Goal: Task Accomplishment & Management: Use online tool/utility

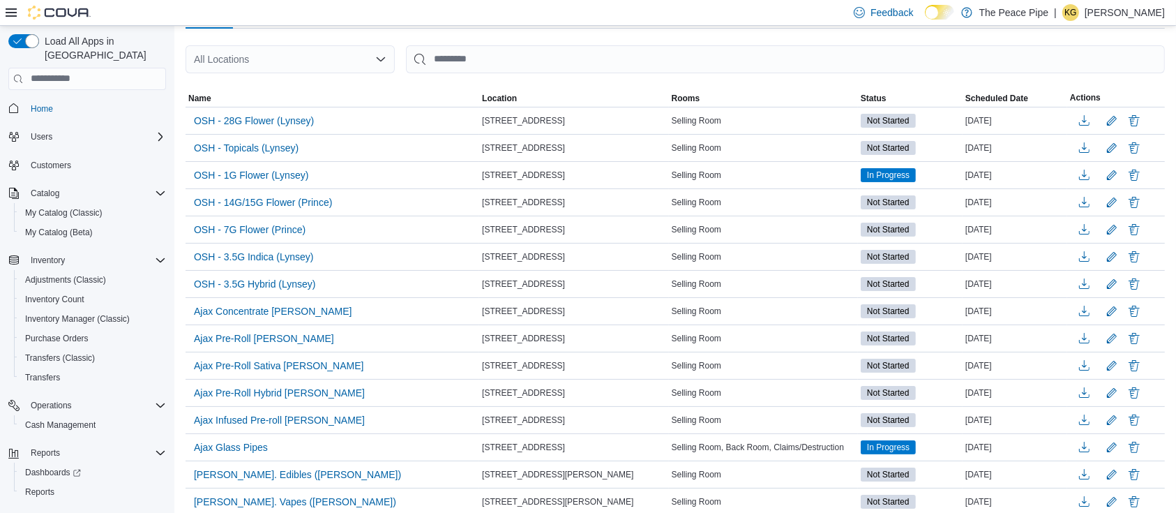
scroll to position [128, 0]
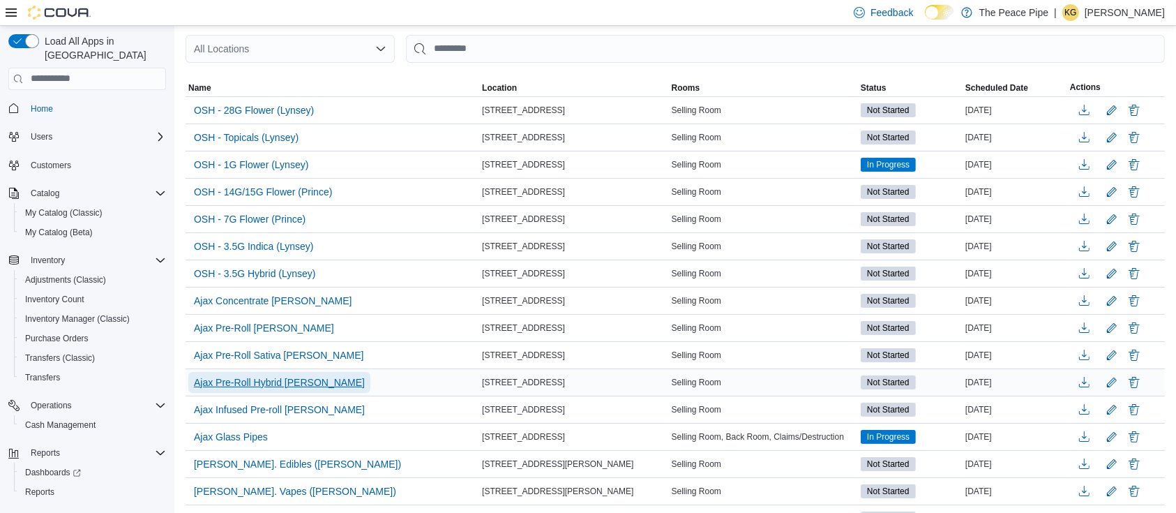
click at [265, 377] on span "Ajax Pre-Roll Hybrid [PERSON_NAME]" at bounding box center [279, 382] width 171 height 14
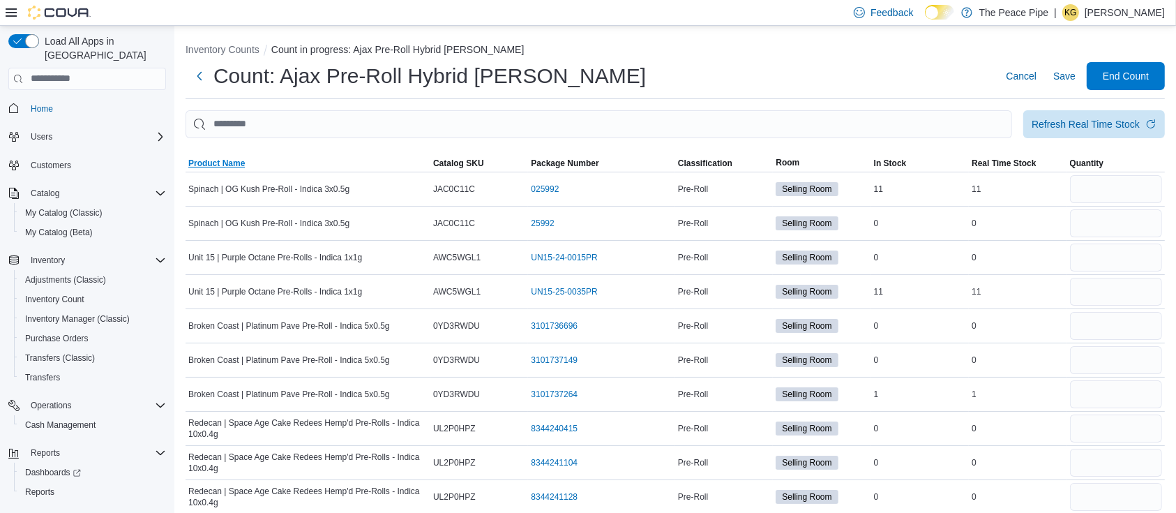
click at [216, 159] on span "Product Name" at bounding box center [216, 163] width 57 height 11
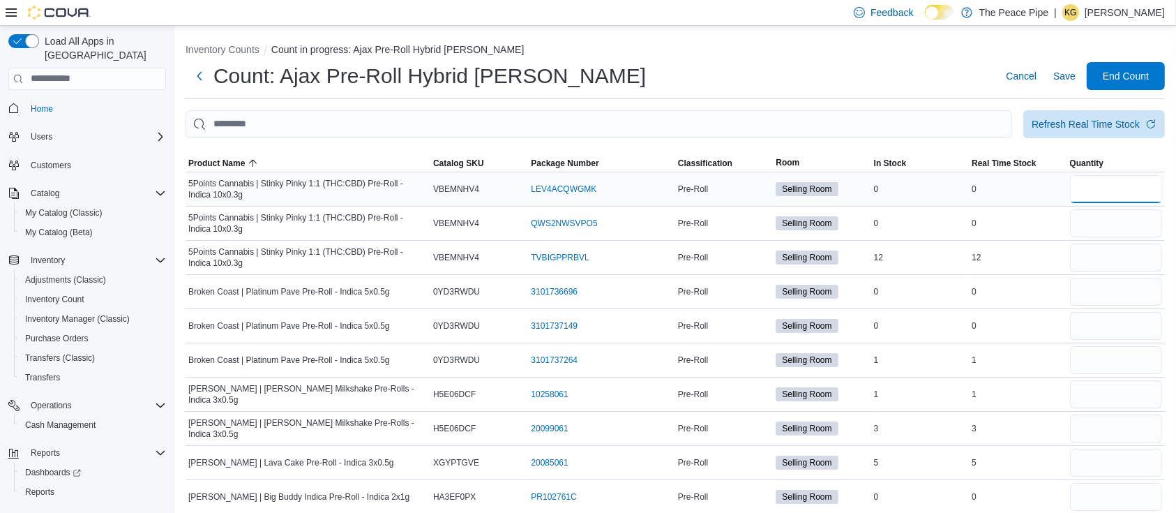
click at [1124, 192] on input "number" at bounding box center [1116, 189] width 92 height 28
type input "*"
type input "**"
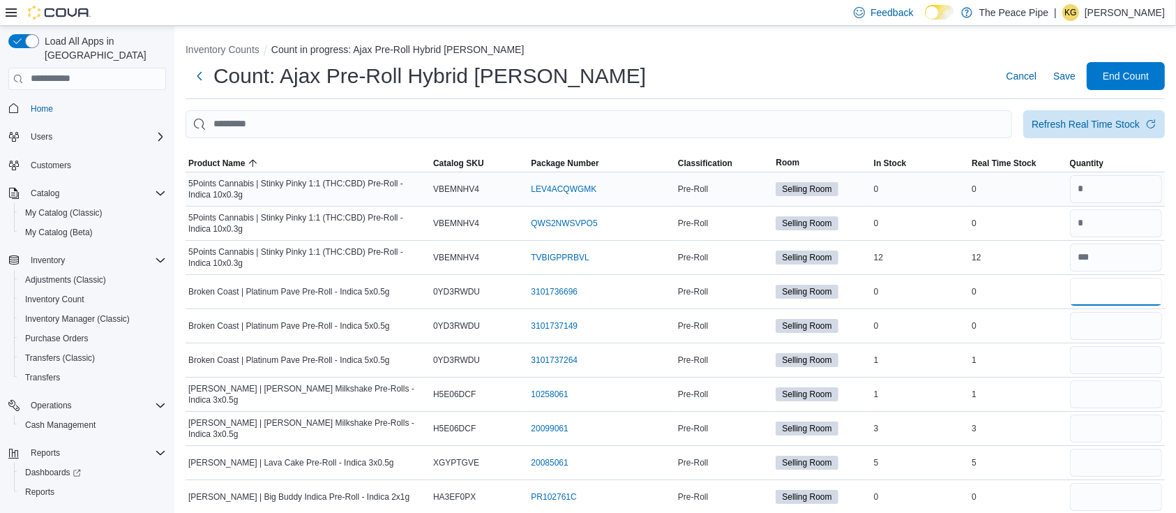
type input "*"
click at [232, 47] on button "Inventory Counts" at bounding box center [223, 49] width 74 height 11
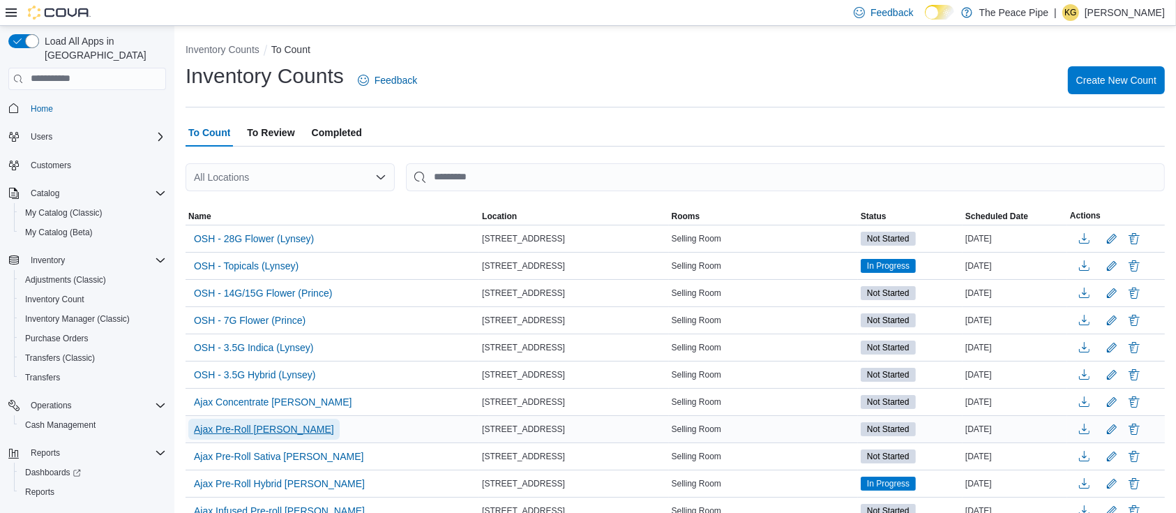
click at [283, 429] on span "Ajax Pre-Roll [PERSON_NAME]" at bounding box center [264, 429] width 140 height 14
click at [226, 432] on span "Ajax Pre-Roll [PERSON_NAME]" at bounding box center [264, 429] width 140 height 14
click at [528, 110] on div "Inventory Counts To Count Inventory Counts Feedback Create New Count To Count T…" at bounding box center [675, 415] width 1002 height 778
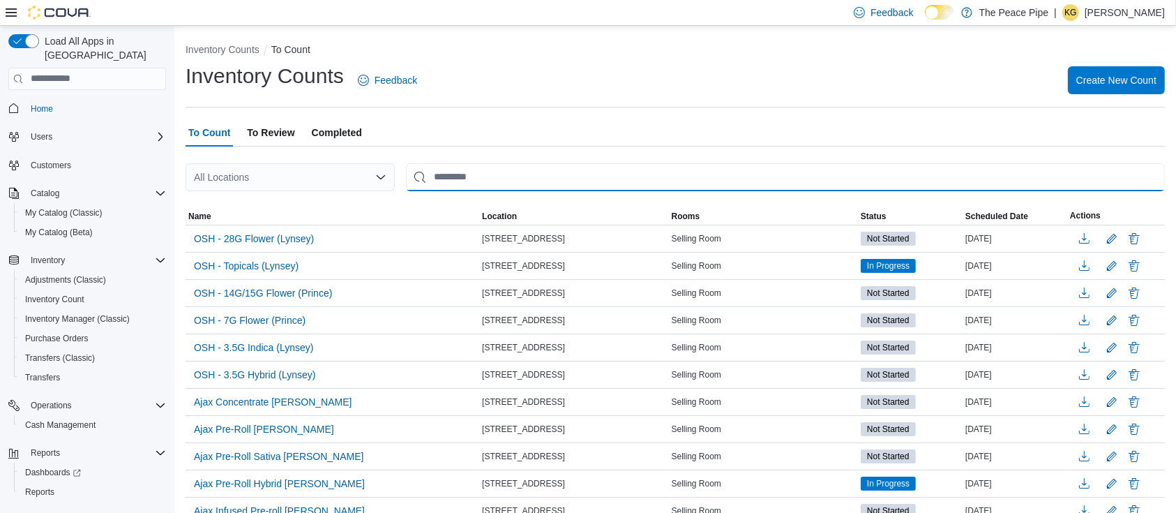
click at [495, 176] on input "This is a search bar. After typing your query, hit enter to filter the results …" at bounding box center [785, 177] width 759 height 28
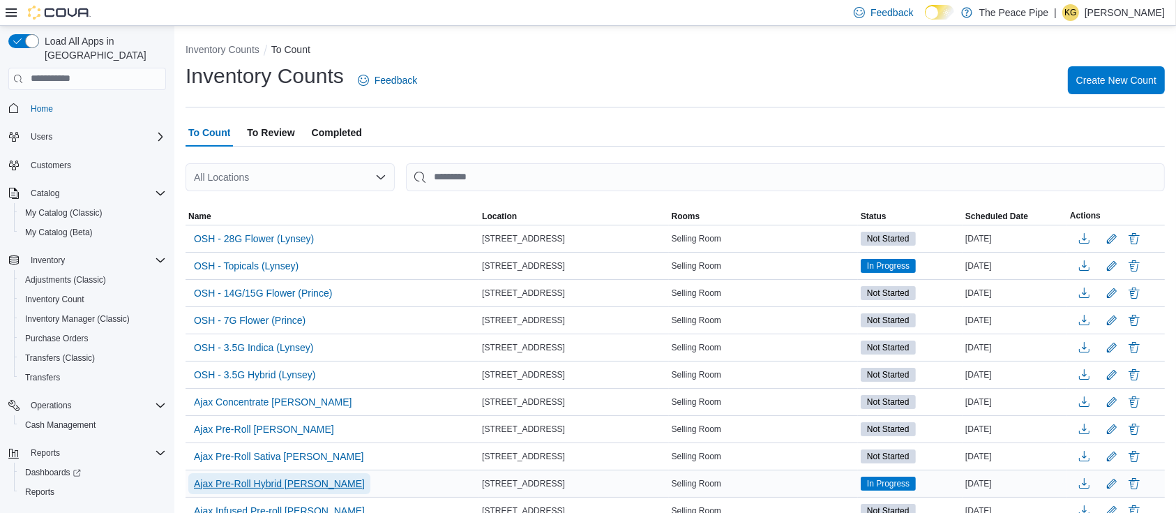
click at [255, 477] on span "Ajax Pre-Roll Hybrid [PERSON_NAME]" at bounding box center [279, 483] width 171 height 14
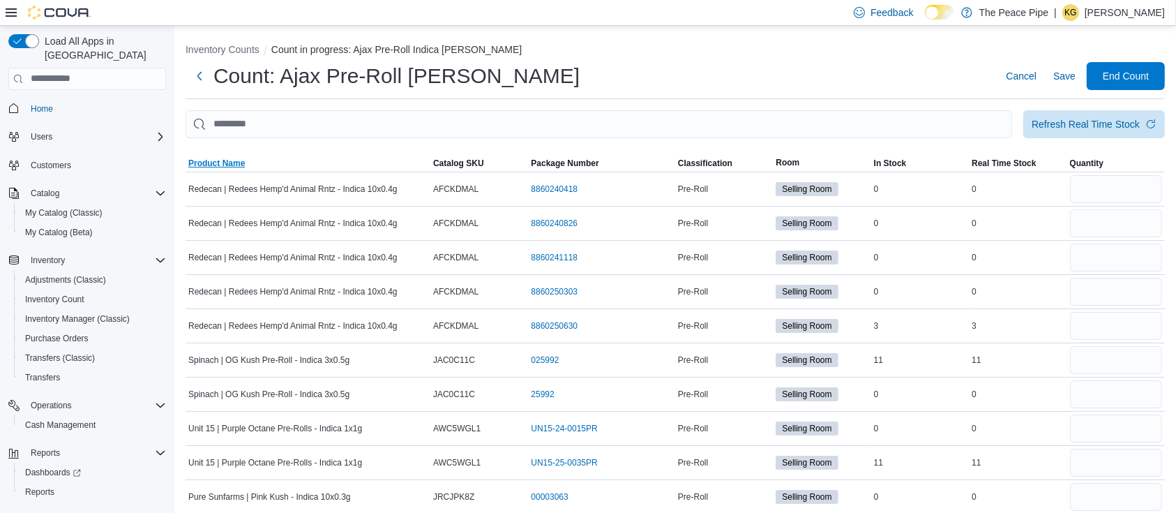
click at [223, 162] on span "Product Name" at bounding box center [216, 163] width 57 height 11
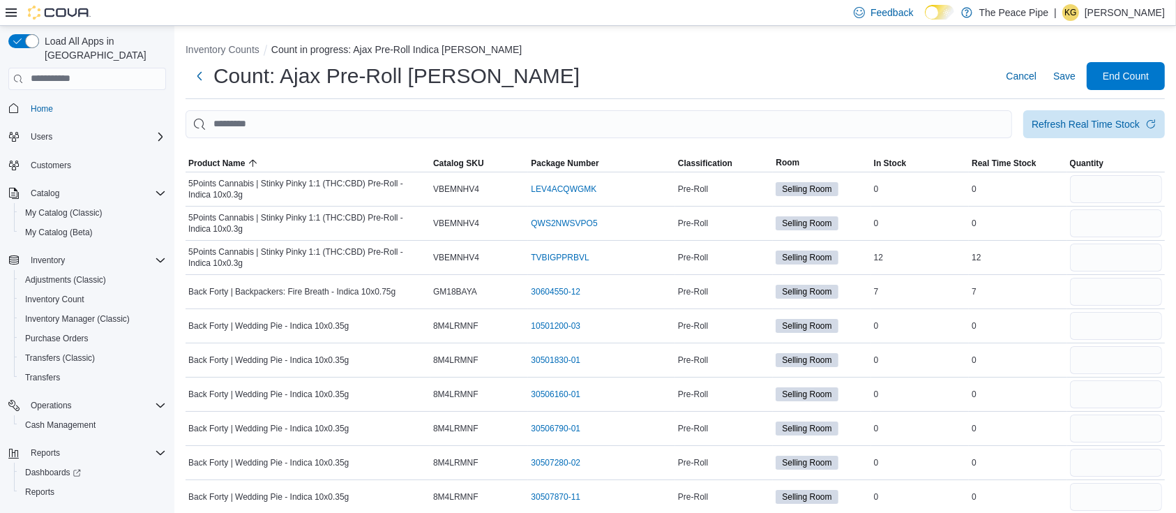
click at [229, 52] on button "Inventory Counts" at bounding box center [223, 49] width 74 height 11
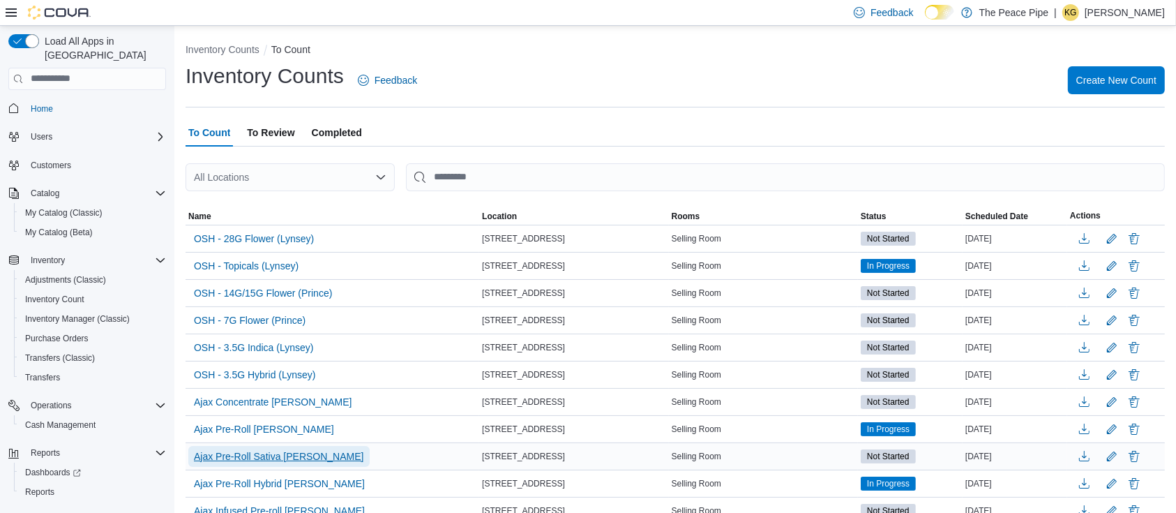
click at [274, 460] on span "Ajax Pre-Roll Sativa [PERSON_NAME]" at bounding box center [279, 456] width 170 height 14
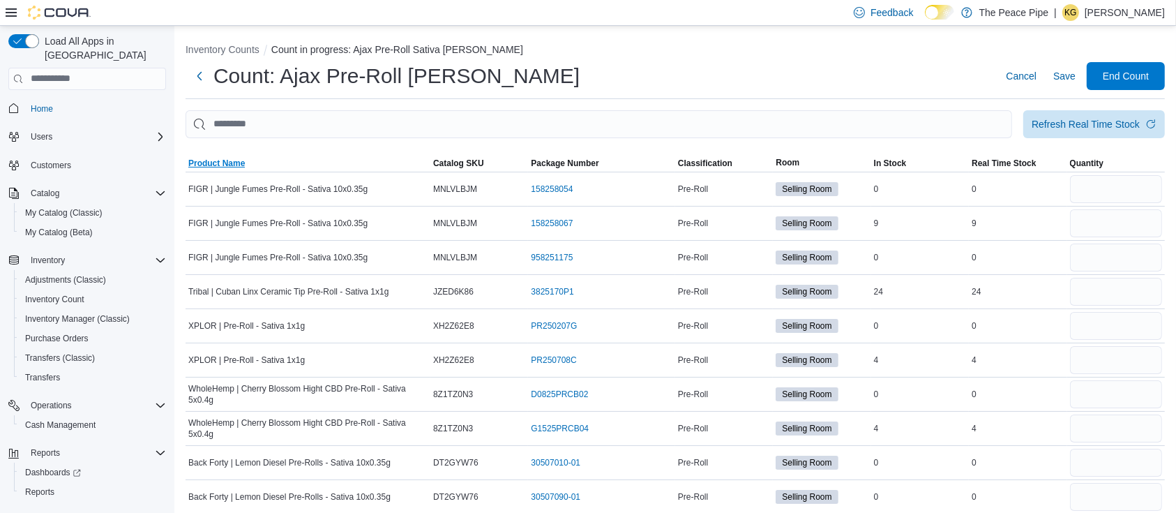
click at [231, 160] on span "Product Name" at bounding box center [216, 163] width 57 height 11
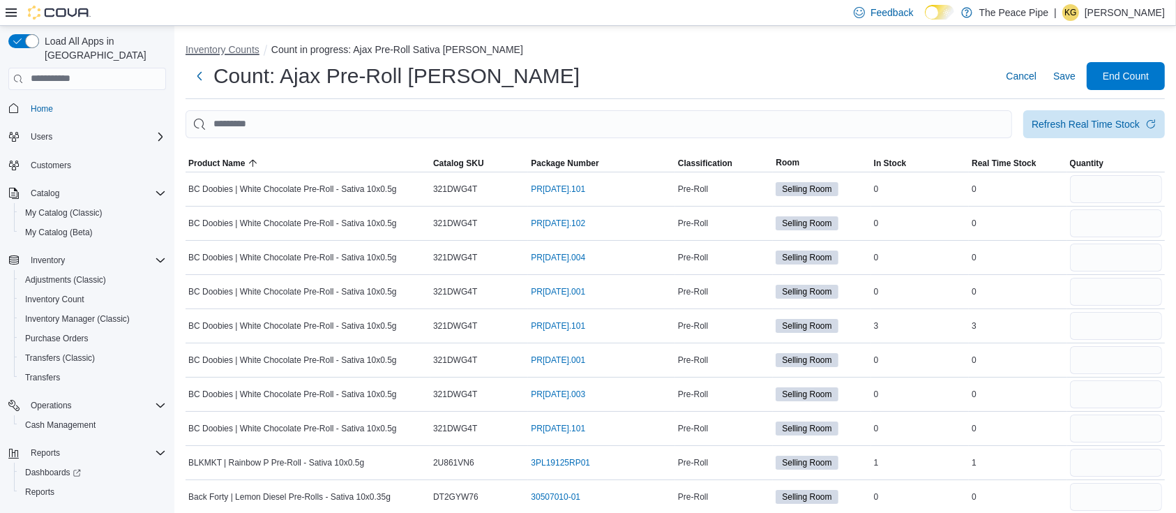
click at [252, 52] on button "Inventory Counts" at bounding box center [223, 49] width 74 height 11
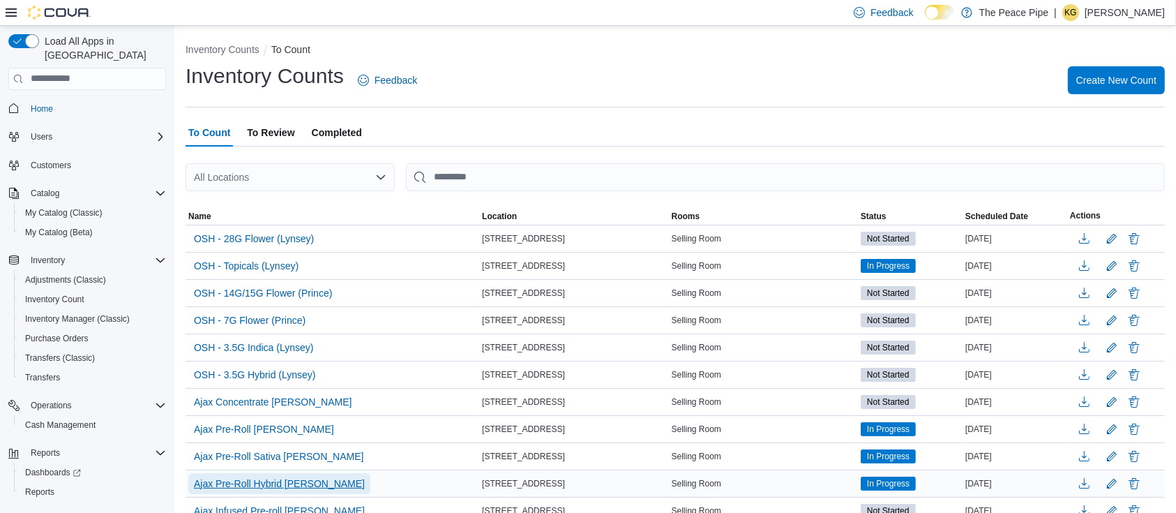
click at [277, 478] on span "Ajax Pre-Roll Hybrid [PERSON_NAME]" at bounding box center [279, 483] width 171 height 14
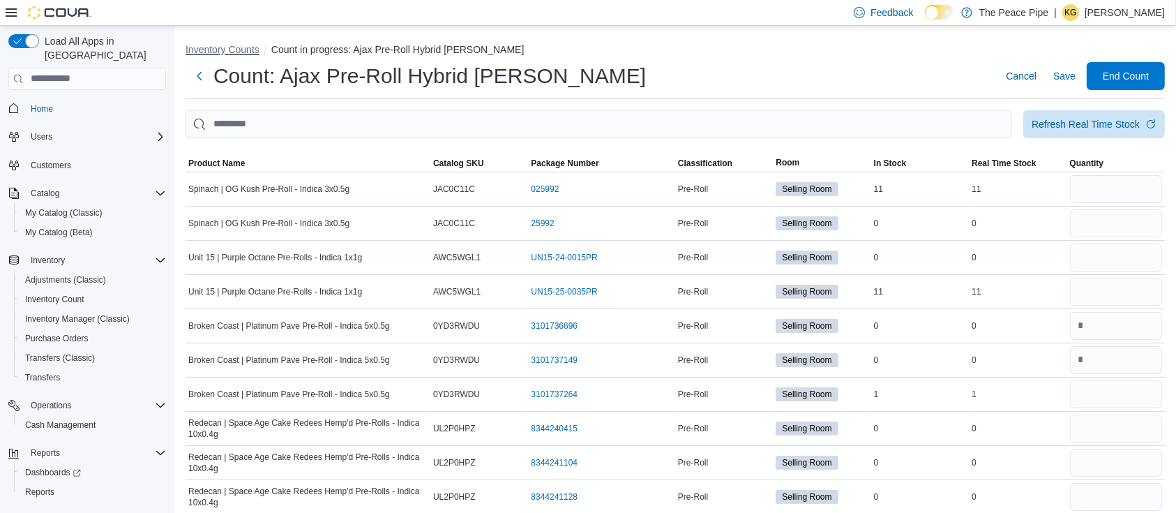
click at [224, 47] on button "Inventory Counts" at bounding box center [223, 49] width 74 height 11
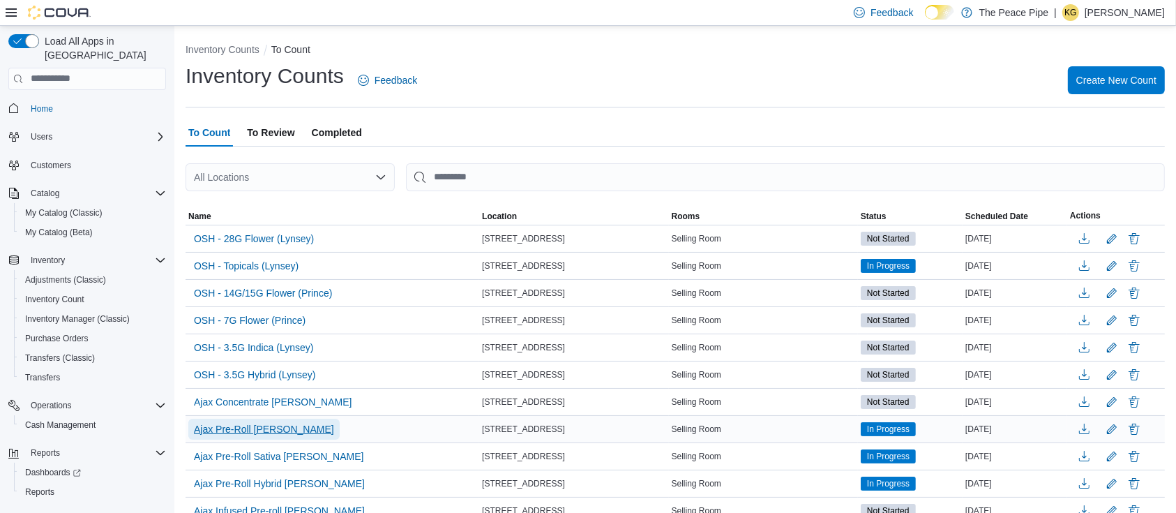
click at [280, 428] on span "Ajax Pre-Roll [PERSON_NAME]" at bounding box center [264, 429] width 140 height 14
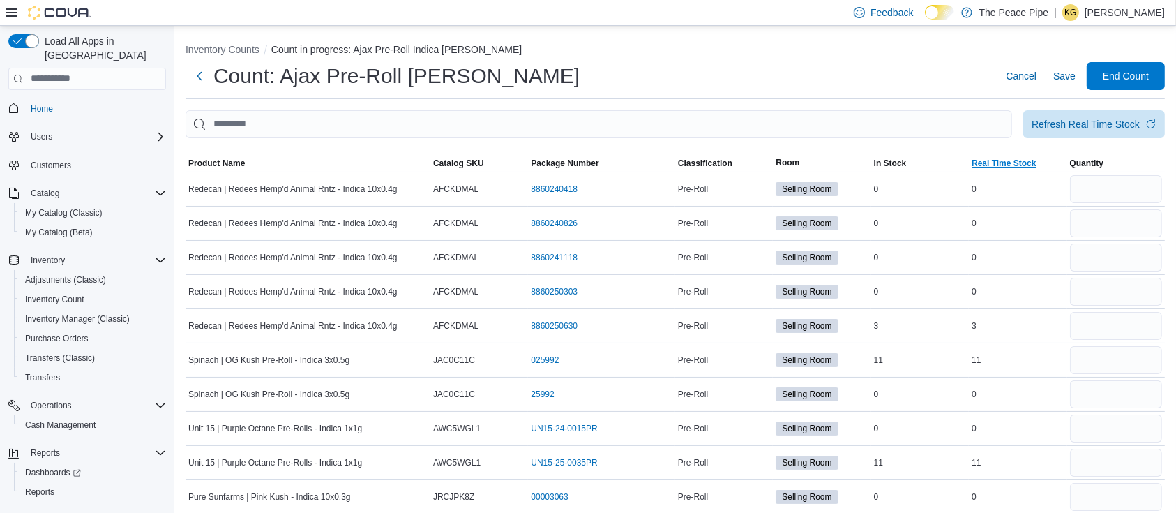
click at [1032, 163] on span "Real Time Stock" at bounding box center [1004, 163] width 64 height 11
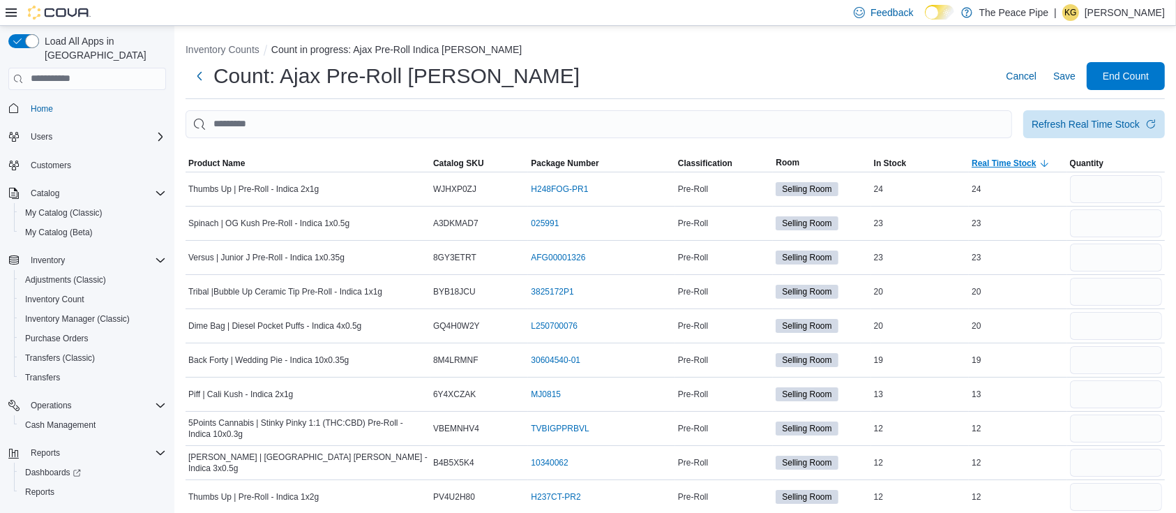
click at [1032, 163] on span "Real Time Stock" at bounding box center [1004, 163] width 64 height 11
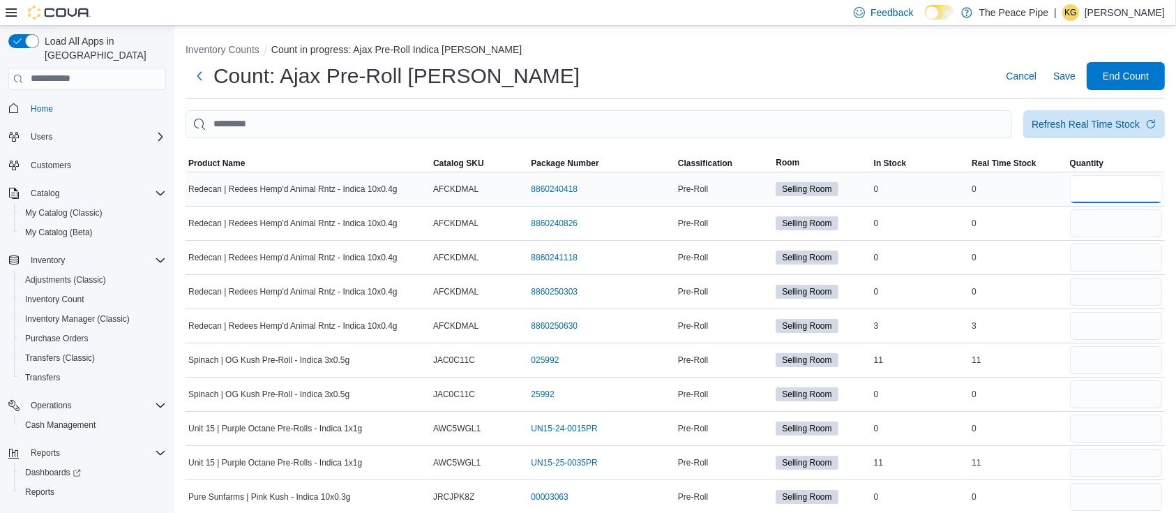
click at [1127, 185] on input "number" at bounding box center [1116, 189] width 92 height 28
click at [898, 162] on span "In Stock" at bounding box center [890, 163] width 33 height 11
click at [1101, 191] on input "number" at bounding box center [1116, 189] width 92 height 28
type input "*"
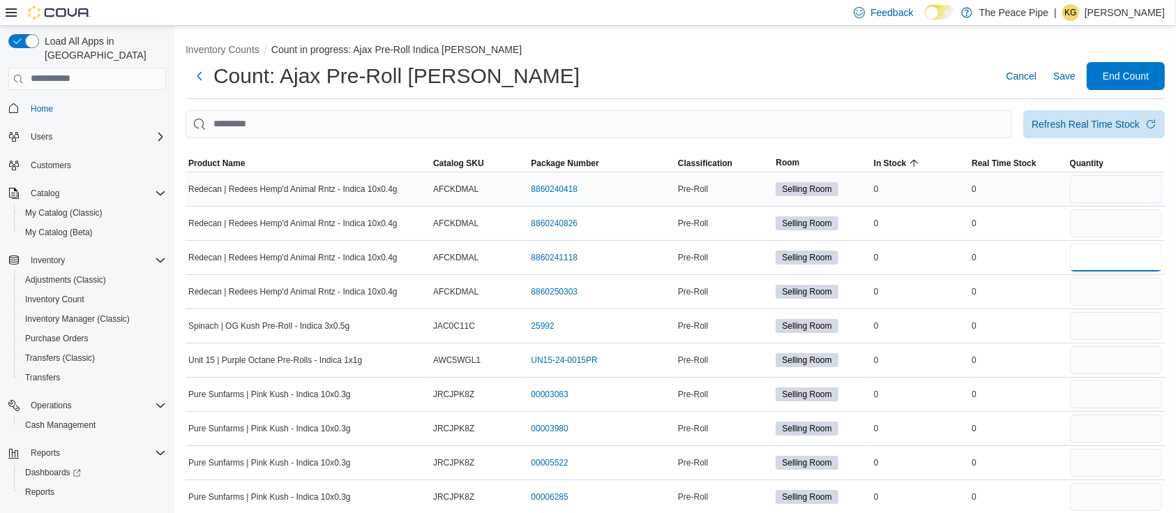
type input "*"
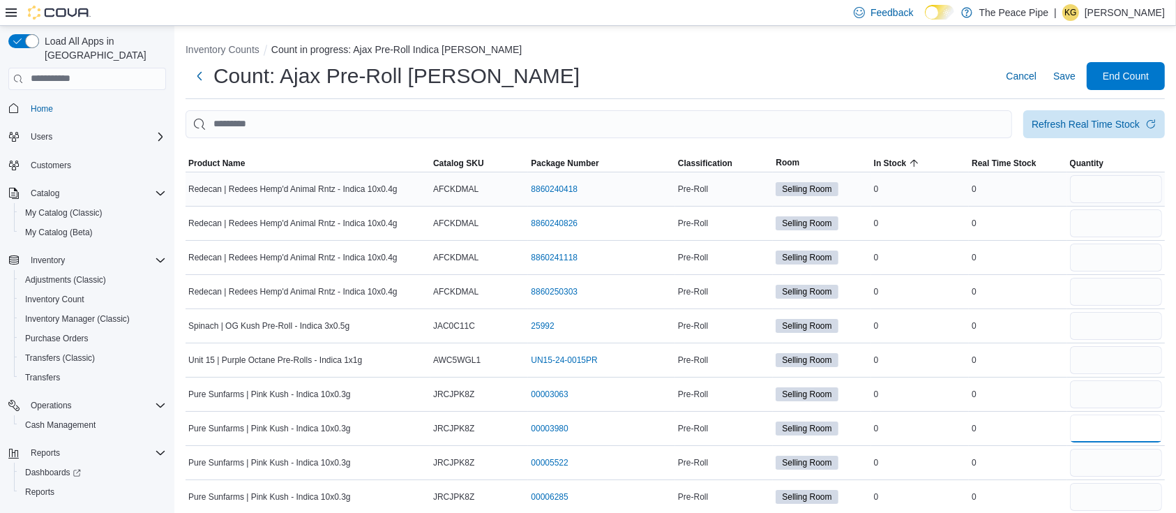
type input "*"
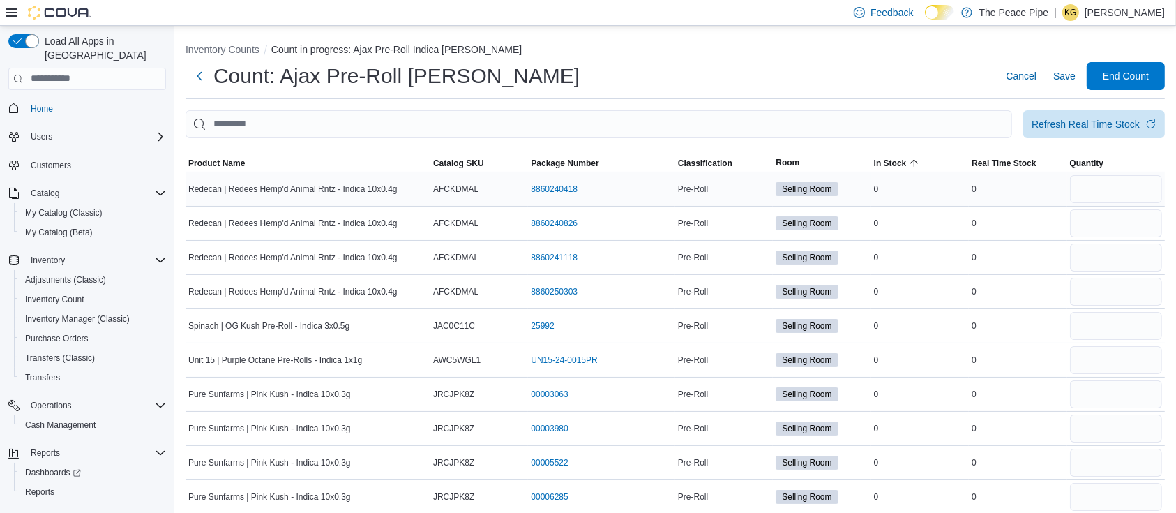
type input "*"
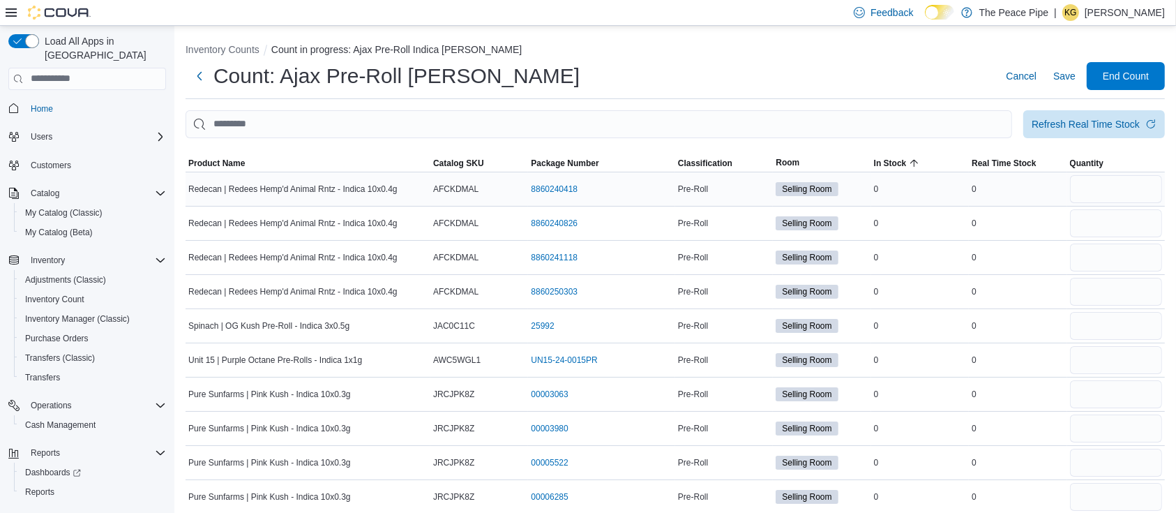
type input "*"
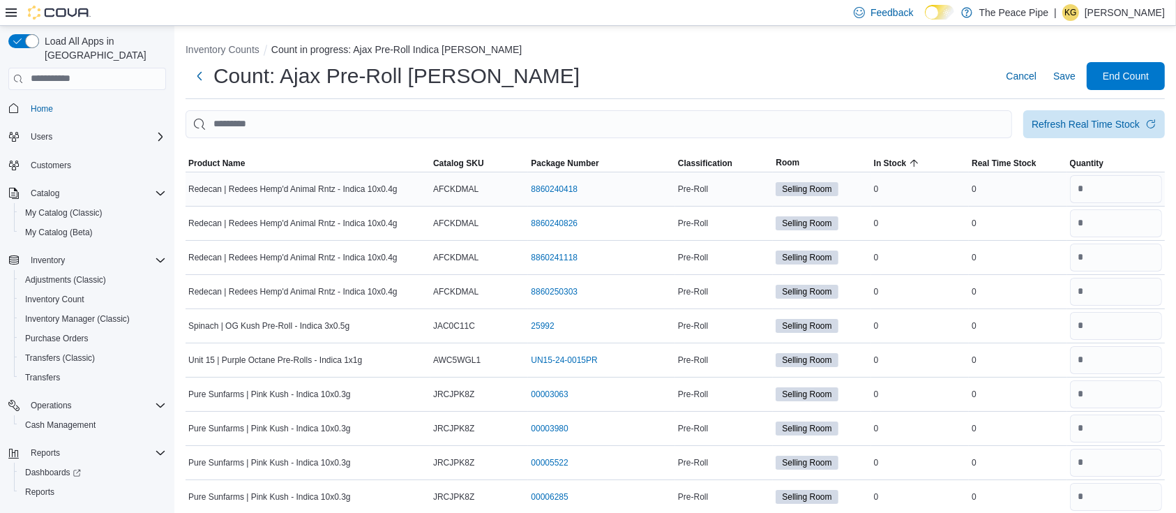
type input "*"
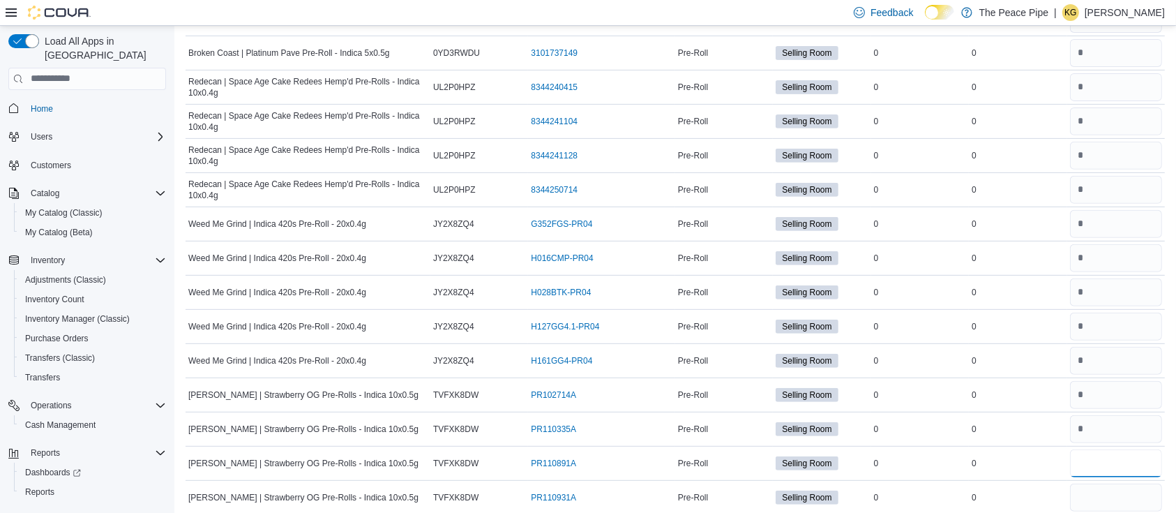
type input "*"
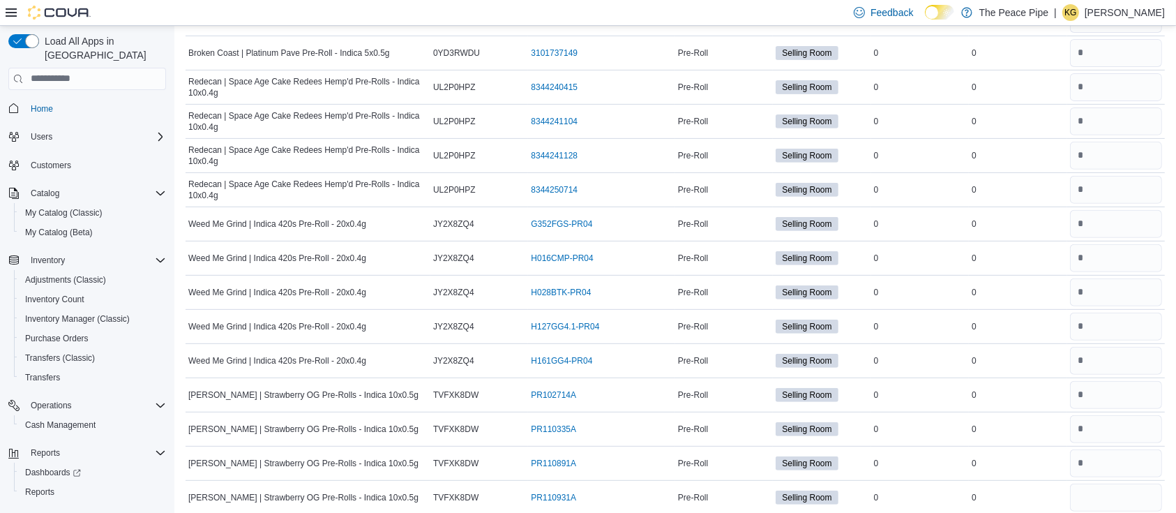
type input "*"
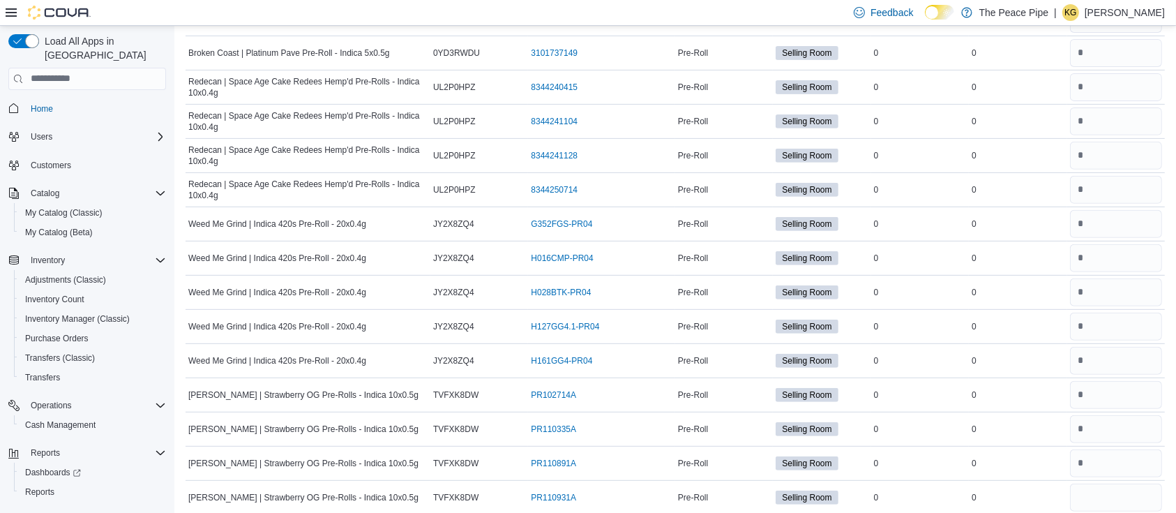
type input "*"
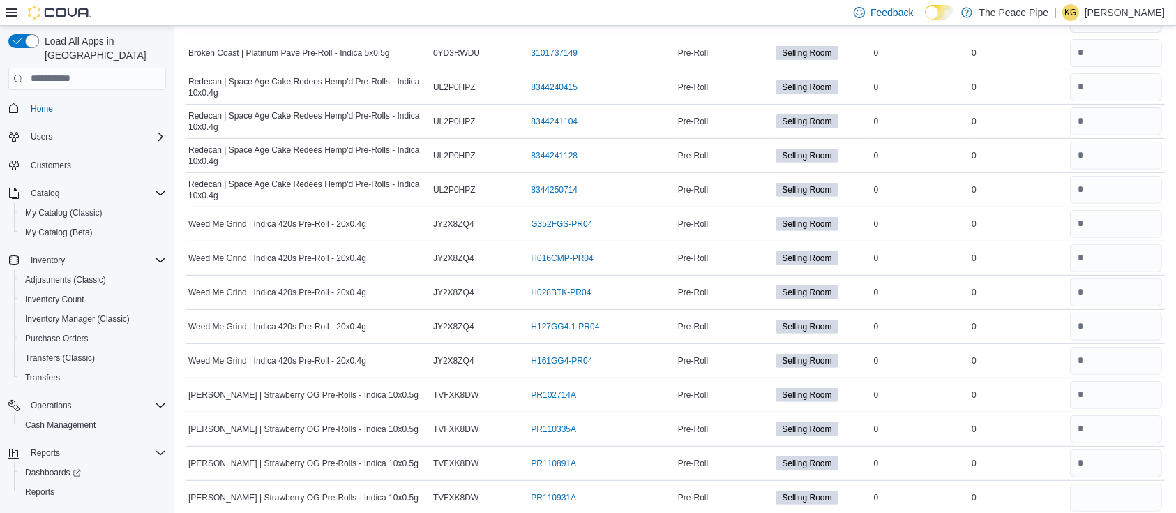
type input "*"
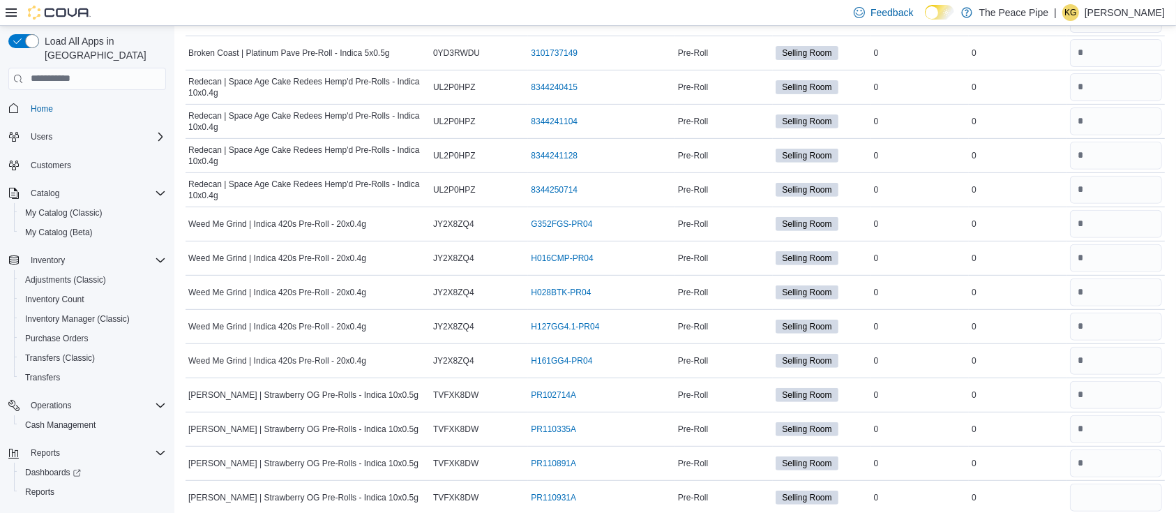
type input "*"
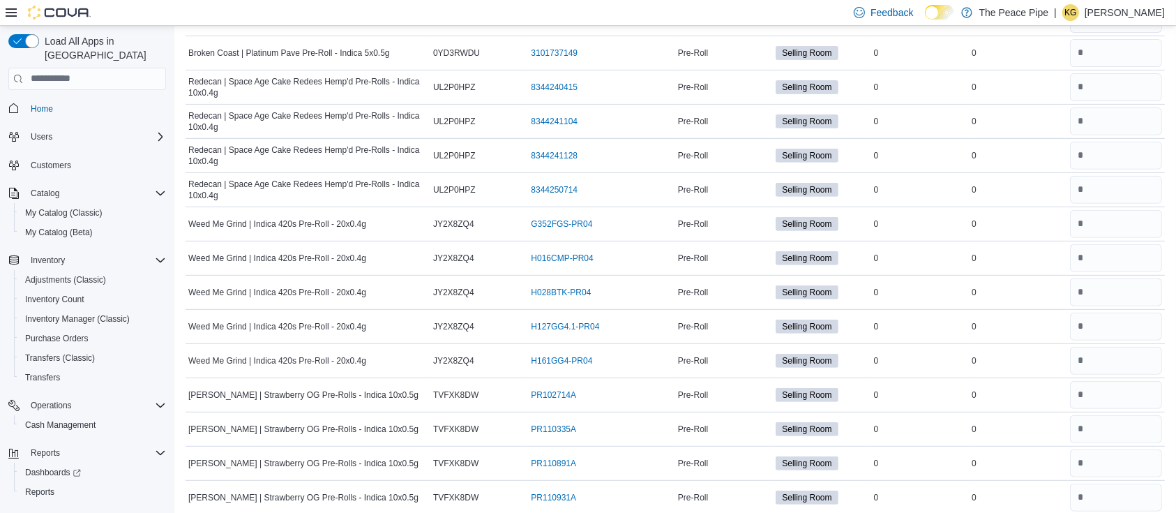
type input "*"
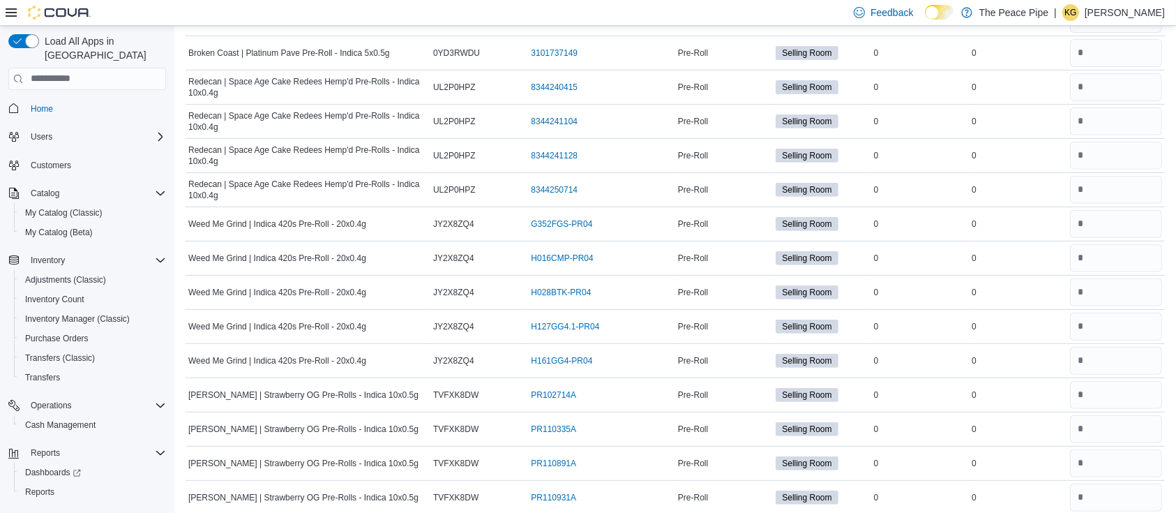
scroll to position [1637, 0]
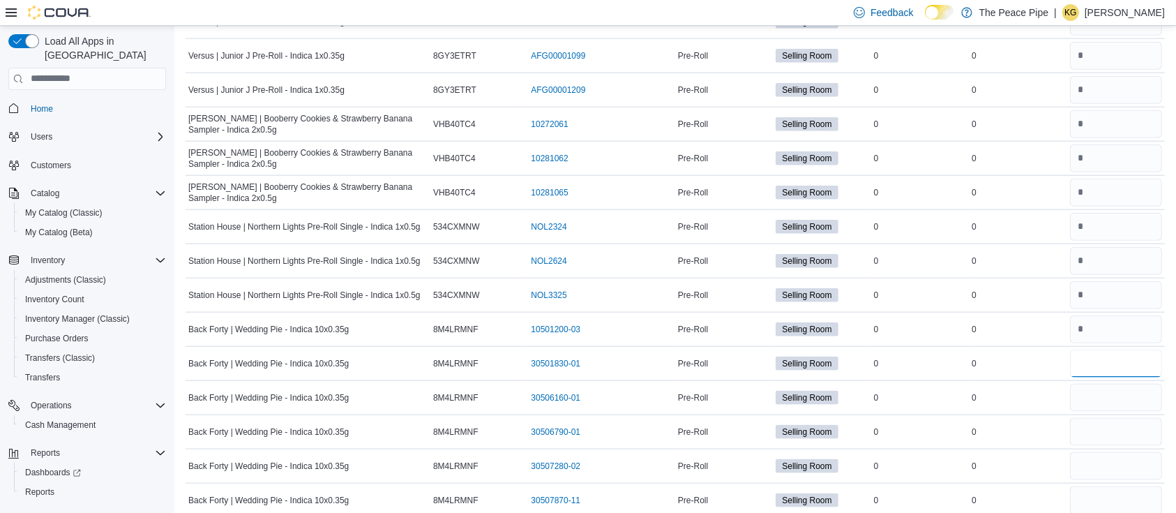
type input "*"
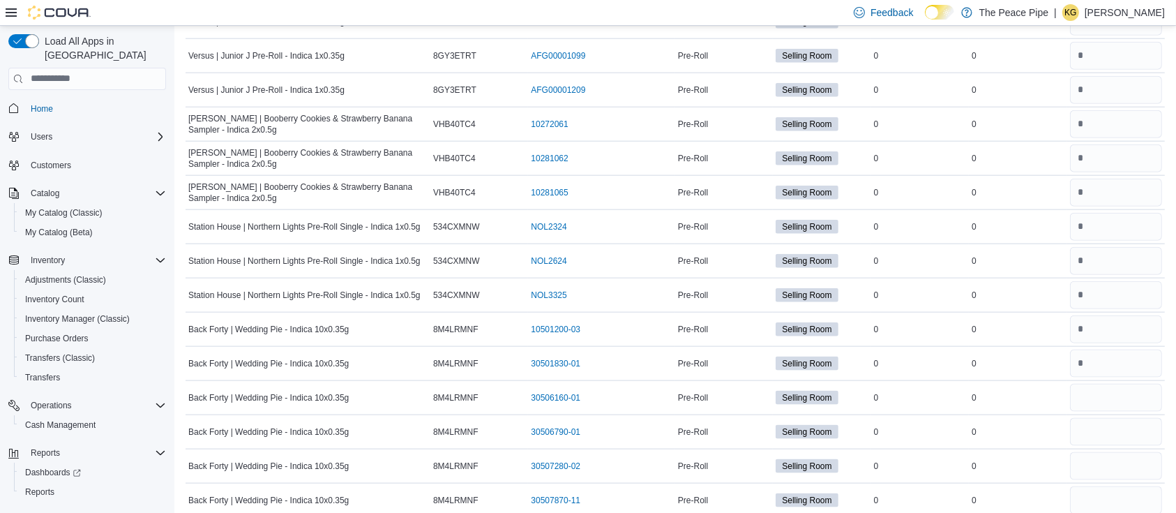
type input "*"
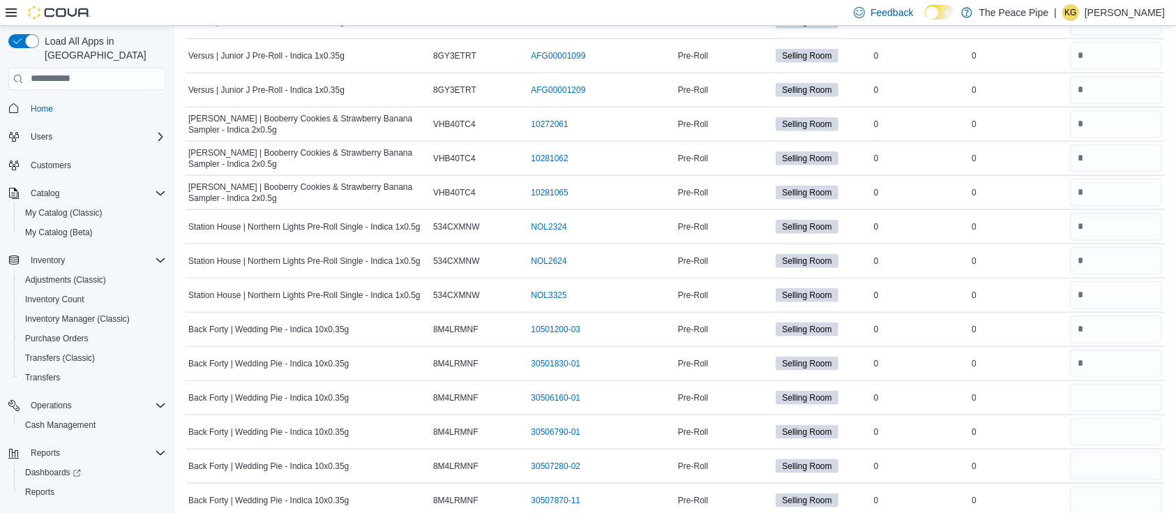
type input "*"
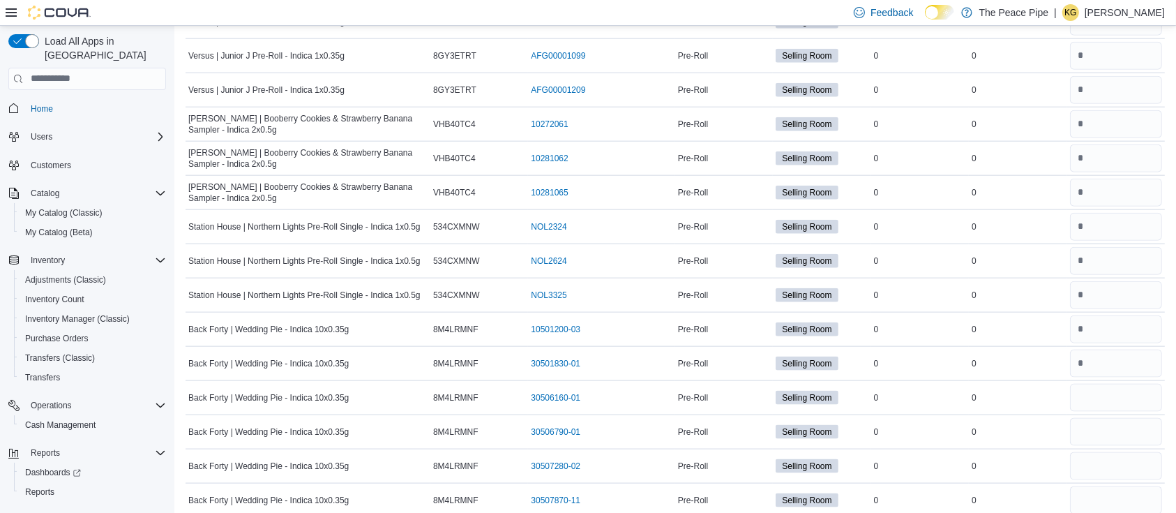
type input "*"
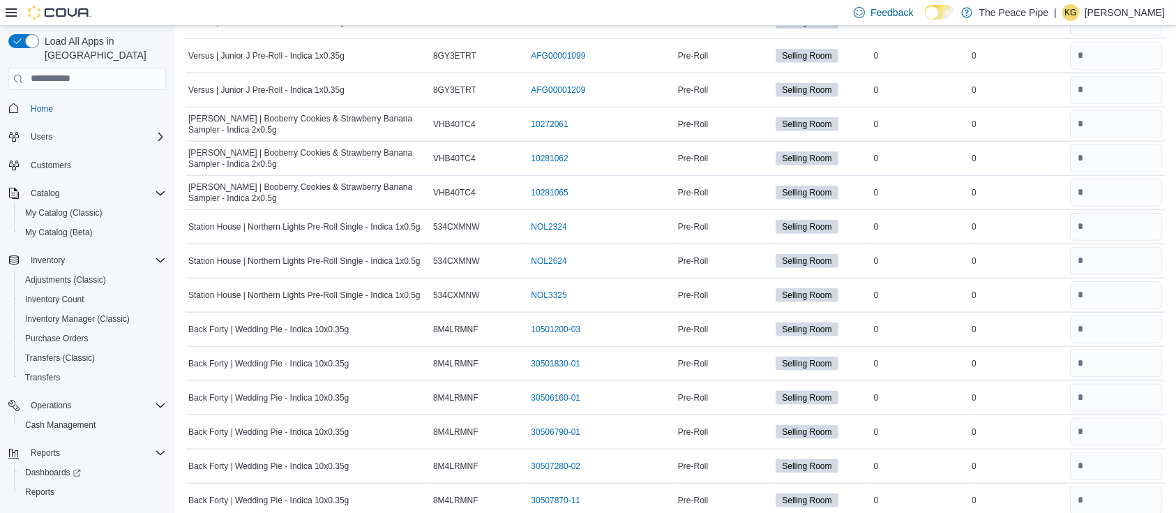
type input "*"
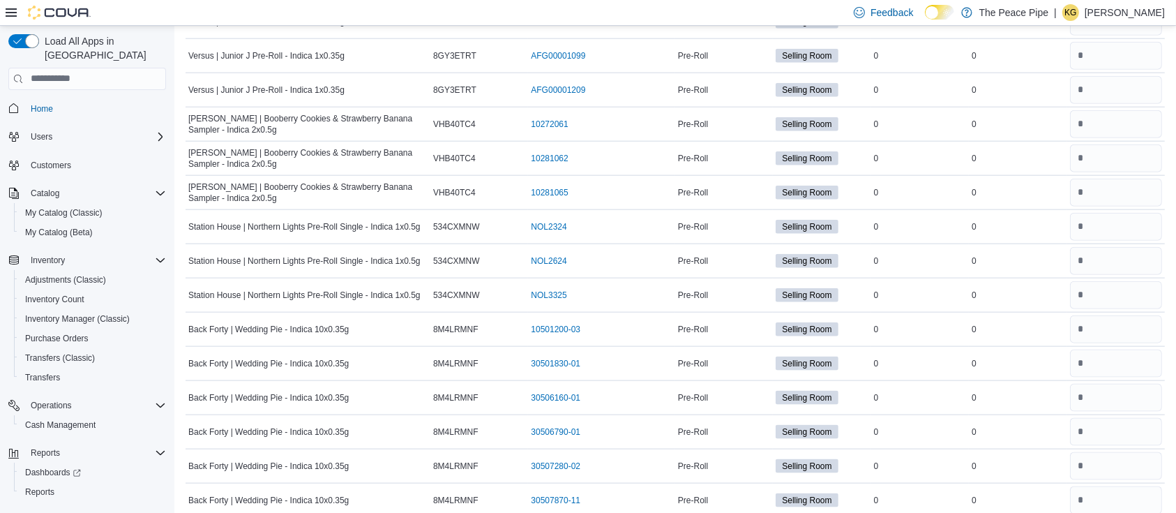
type input "*"
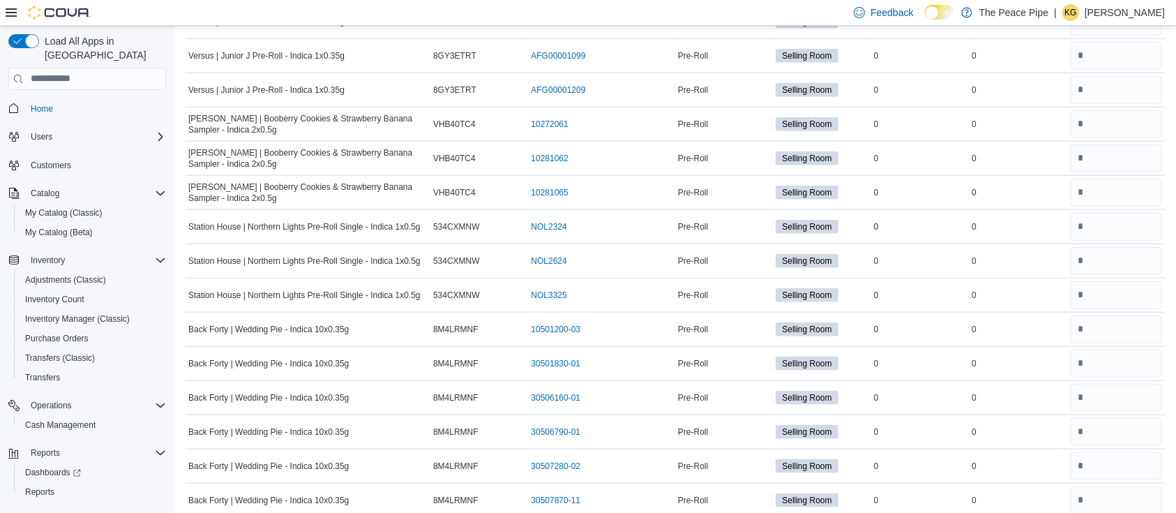
type input "*"
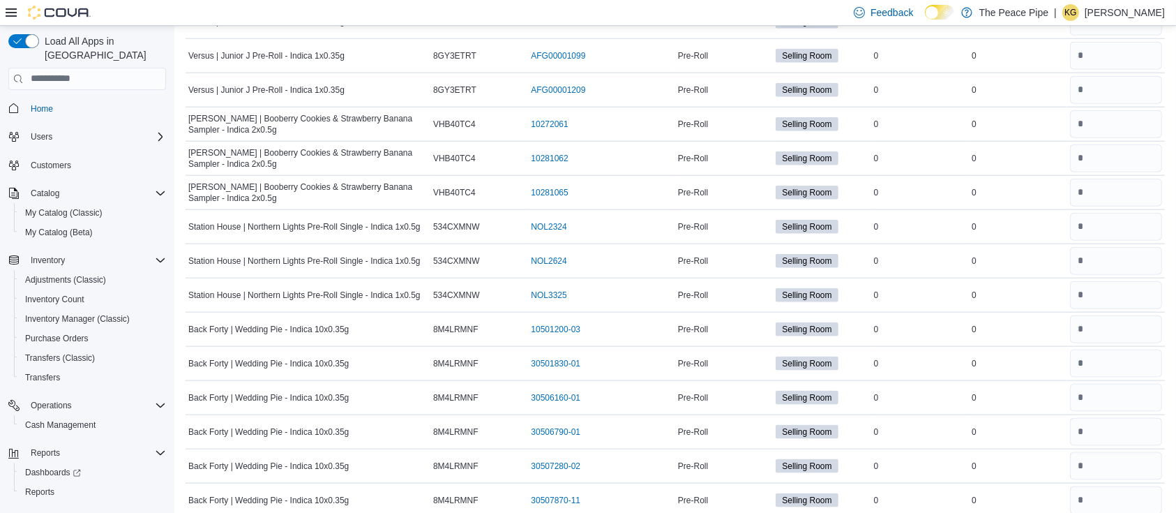
type input "*"
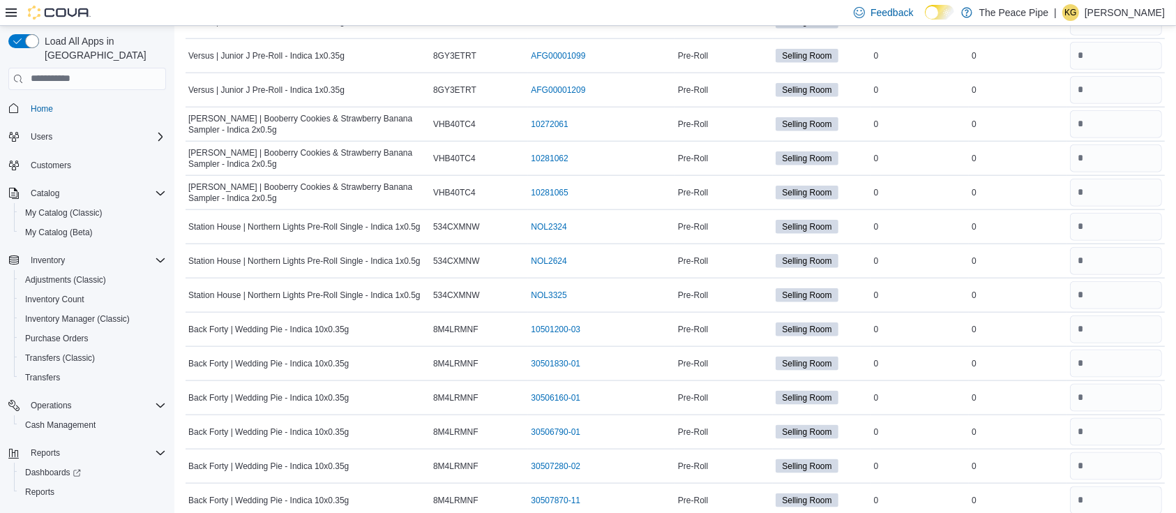
scroll to position [3002, 0]
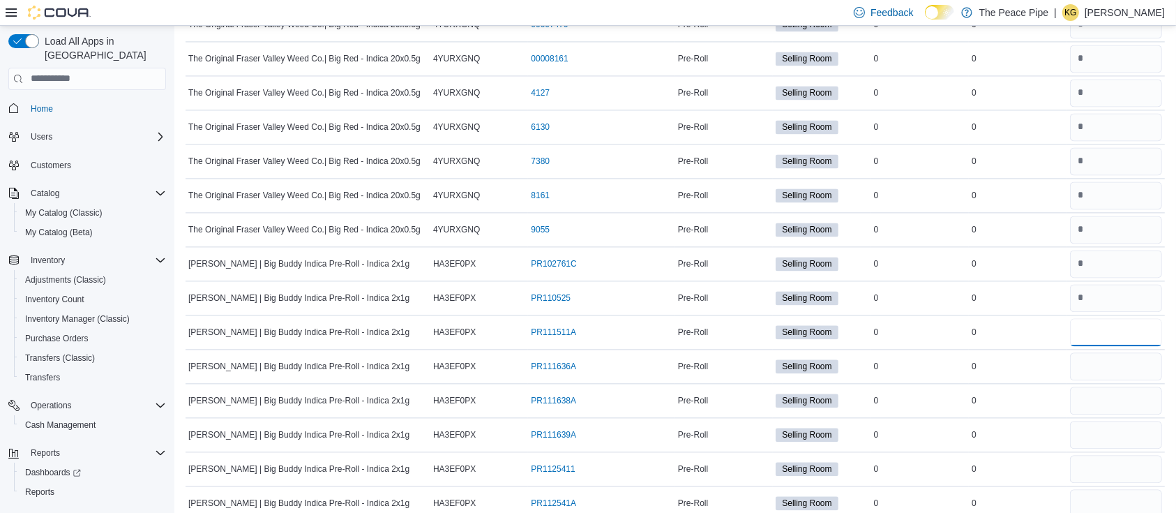
type input "*"
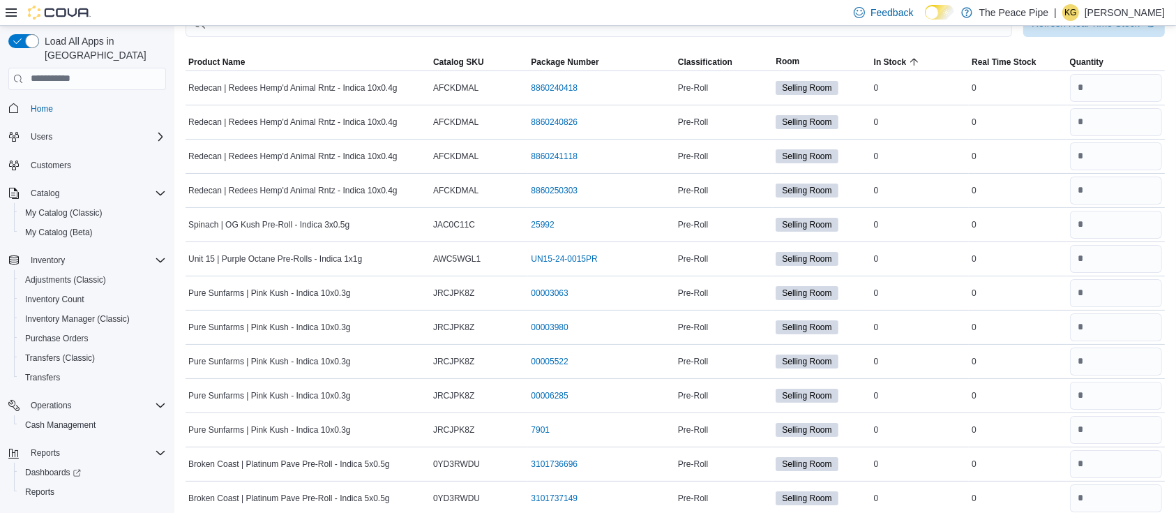
scroll to position [0, 0]
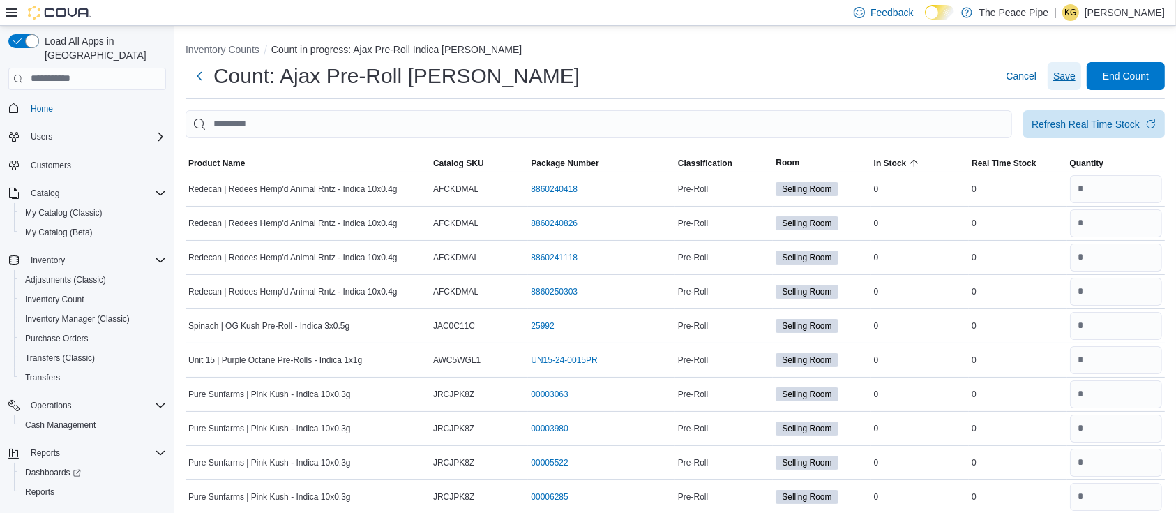
click at [1076, 76] on span "Save" at bounding box center [1064, 76] width 22 height 14
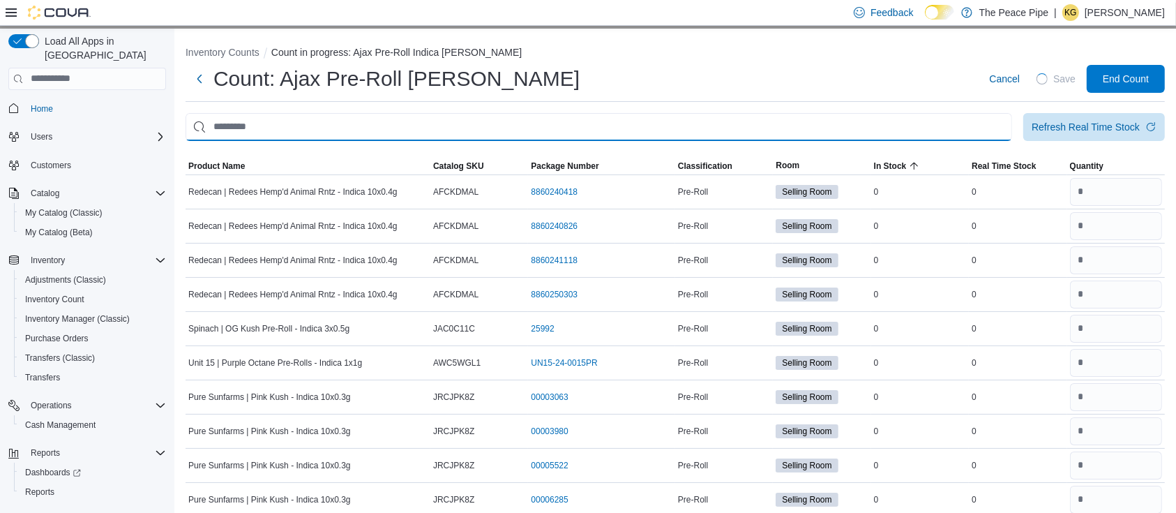
click at [692, 114] on input "This is a search bar. After typing your query, hit enter to filter the results …" at bounding box center [599, 127] width 827 height 28
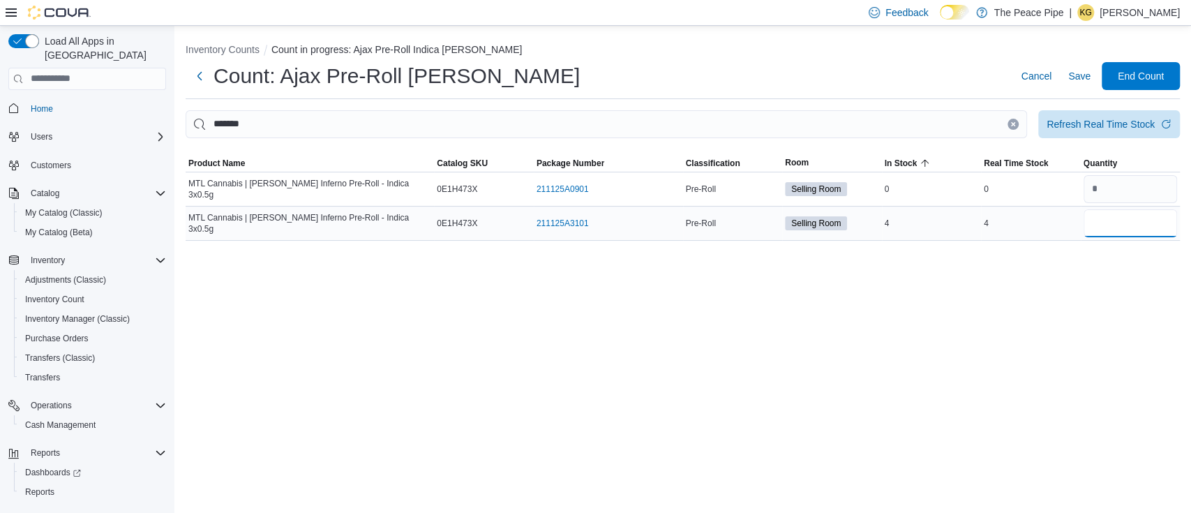
click at [1110, 225] on input "number" at bounding box center [1130, 223] width 94 height 28
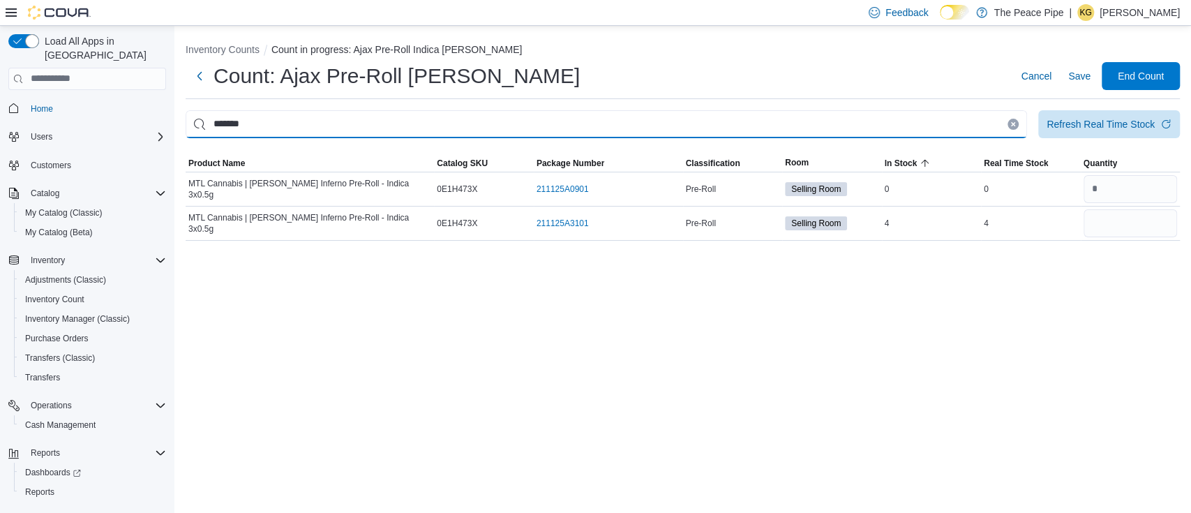
click at [877, 124] on input "*******" at bounding box center [606, 124] width 841 height 28
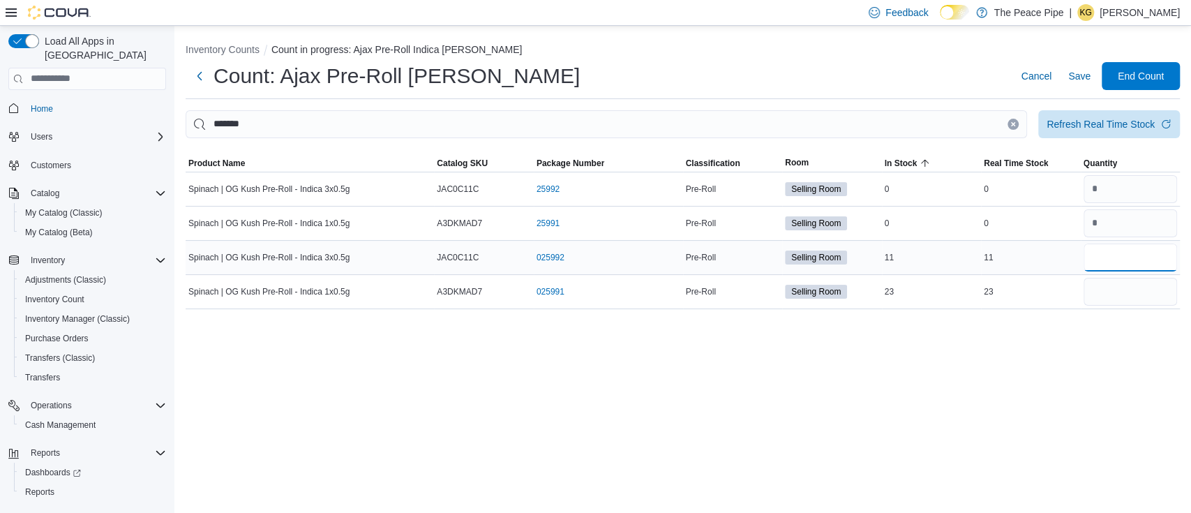
click at [1127, 249] on input "number" at bounding box center [1130, 257] width 94 height 28
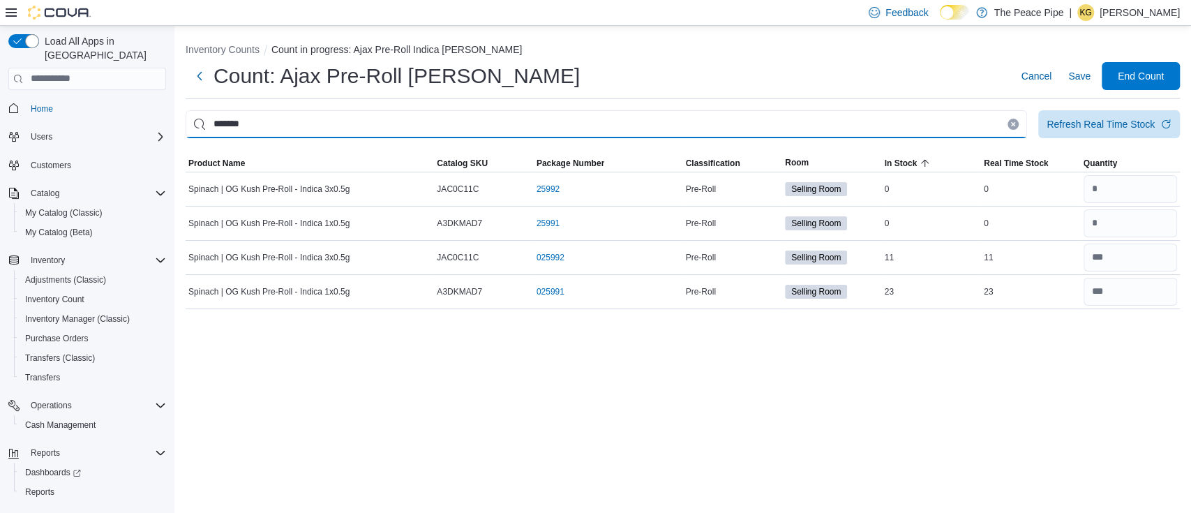
click at [758, 119] on input "*******" at bounding box center [606, 124] width 841 height 28
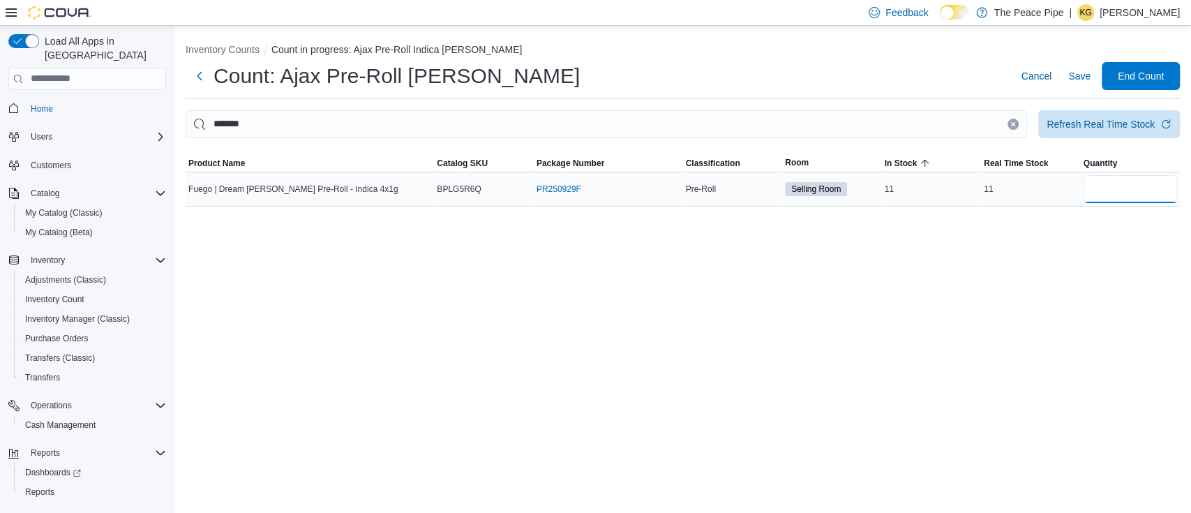
click at [1173, 182] on input "number" at bounding box center [1130, 189] width 94 height 28
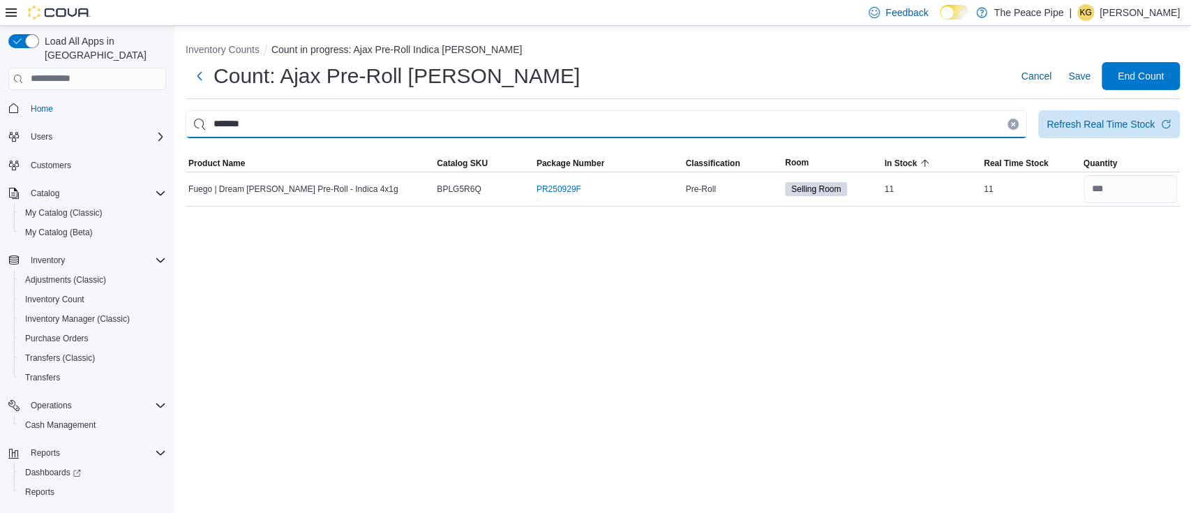
click at [967, 125] on input "*******" at bounding box center [606, 124] width 841 height 28
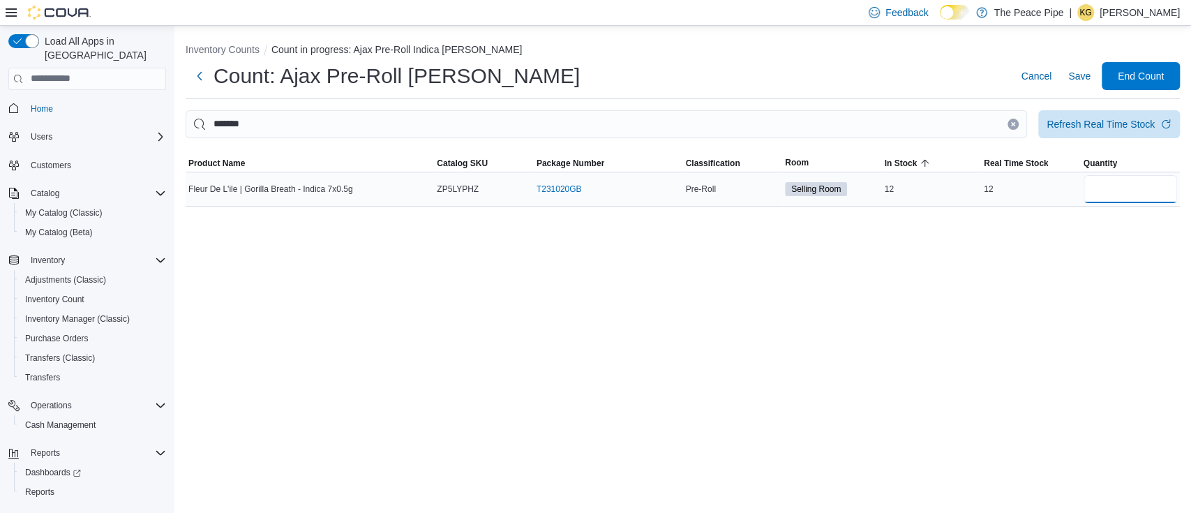
click at [1131, 195] on input "number" at bounding box center [1130, 189] width 94 height 28
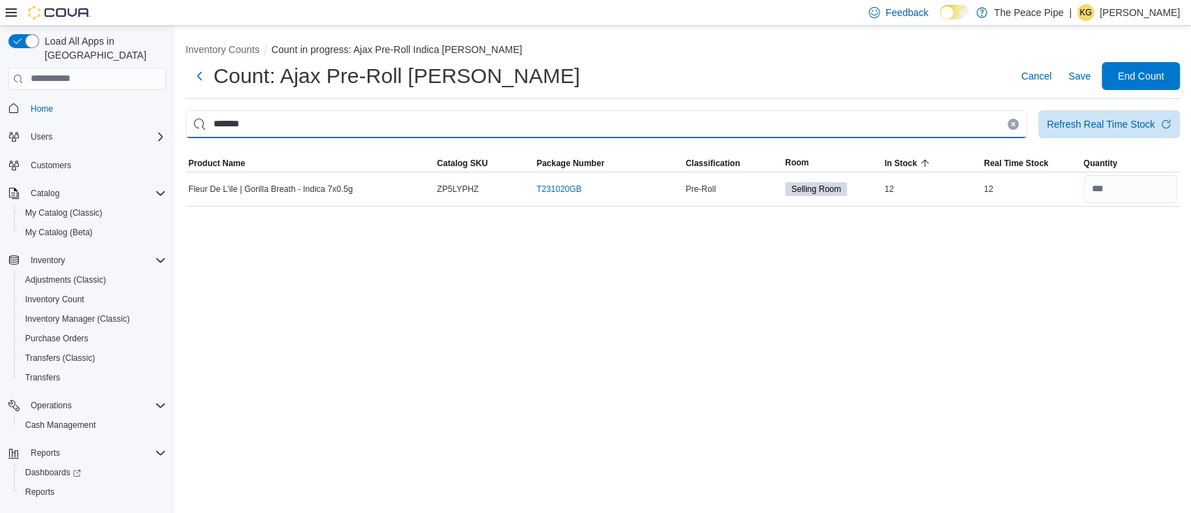
click at [951, 116] on input "*******" at bounding box center [606, 124] width 841 height 28
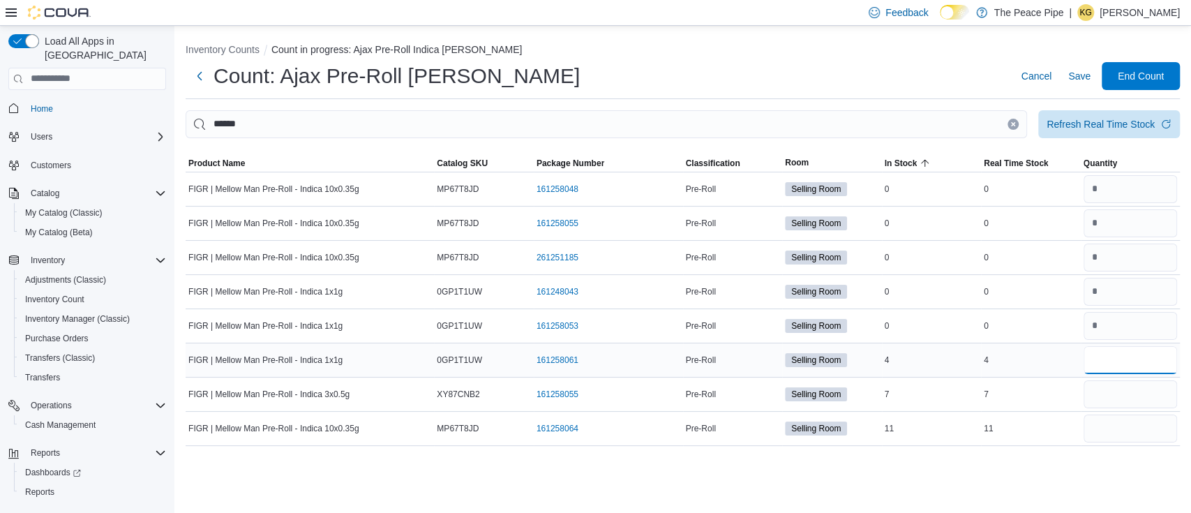
click at [1110, 362] on input "number" at bounding box center [1130, 360] width 94 height 28
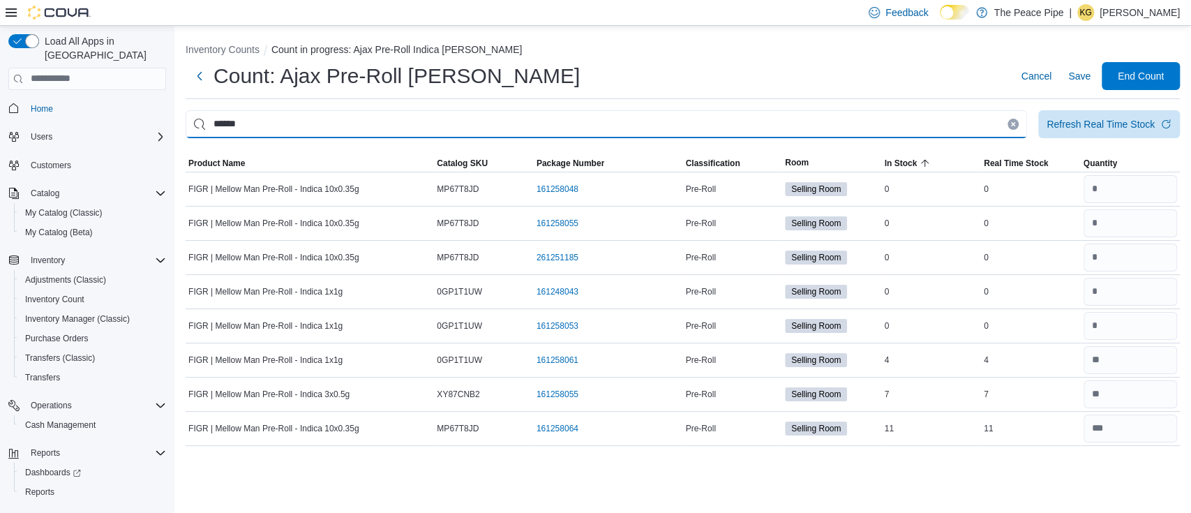
click at [806, 119] on input "******" at bounding box center [606, 124] width 841 height 28
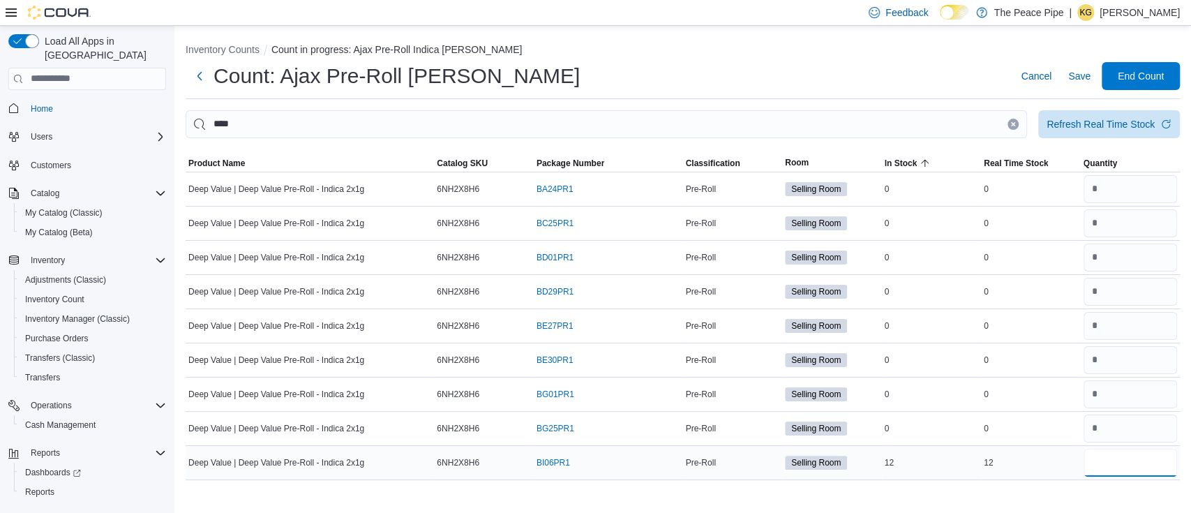
click at [1133, 469] on input "number" at bounding box center [1130, 463] width 94 height 28
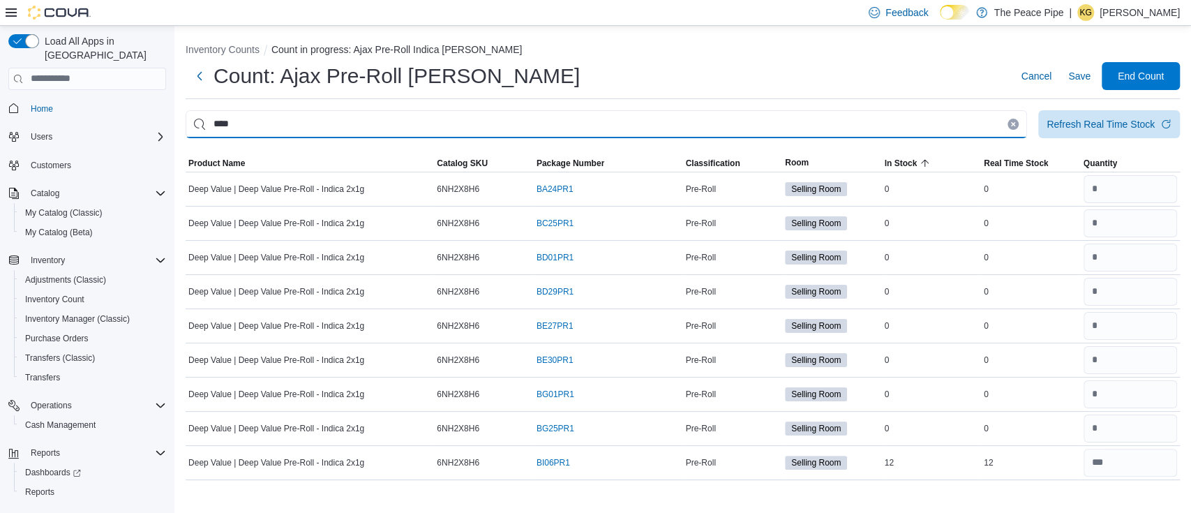
click at [737, 119] on input "****" at bounding box center [606, 124] width 841 height 28
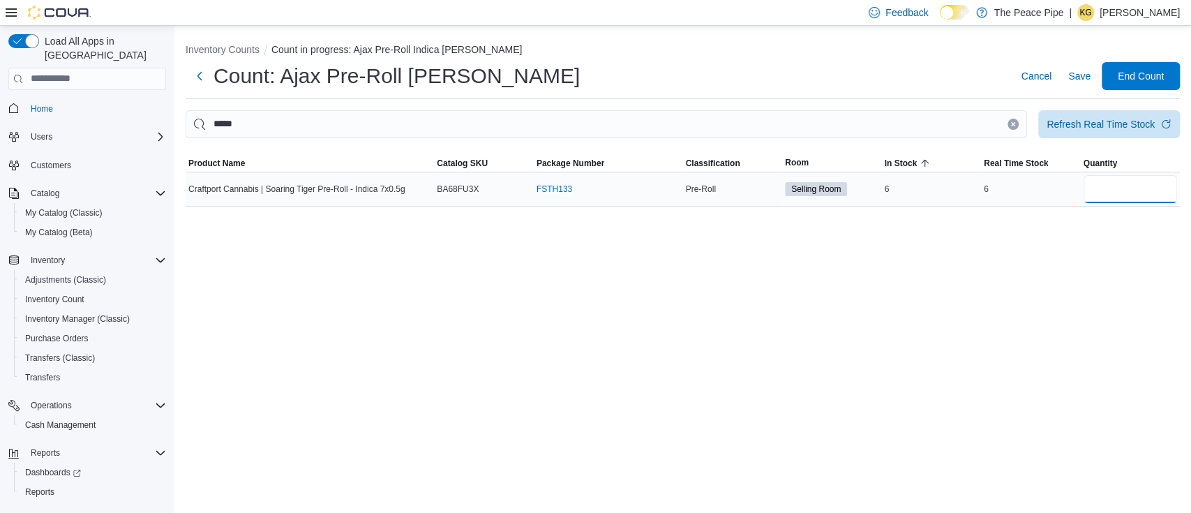
click at [1115, 191] on input "number" at bounding box center [1130, 189] width 94 height 28
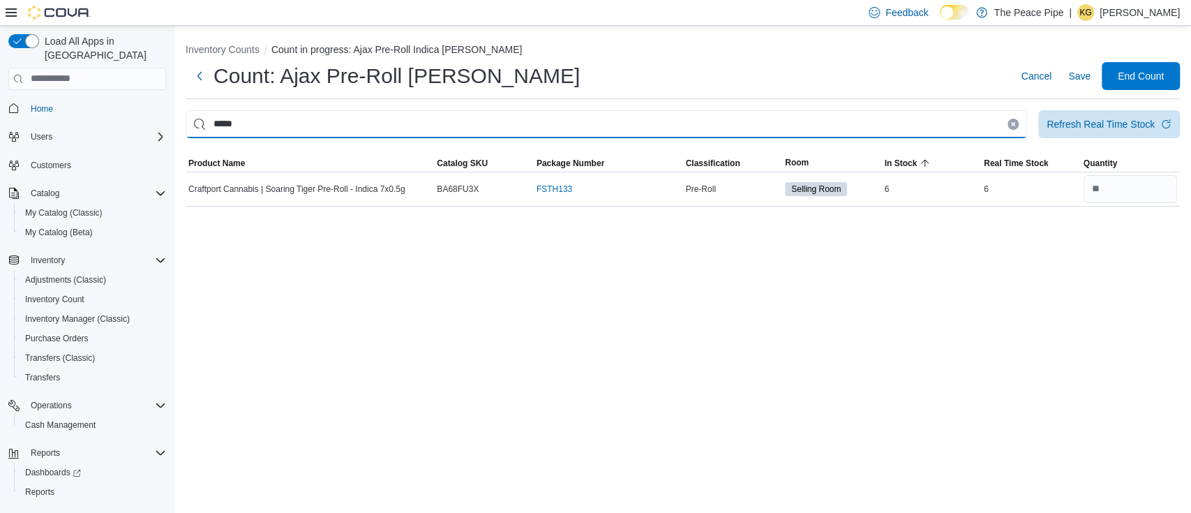
click at [868, 120] on input "*****" at bounding box center [606, 124] width 841 height 28
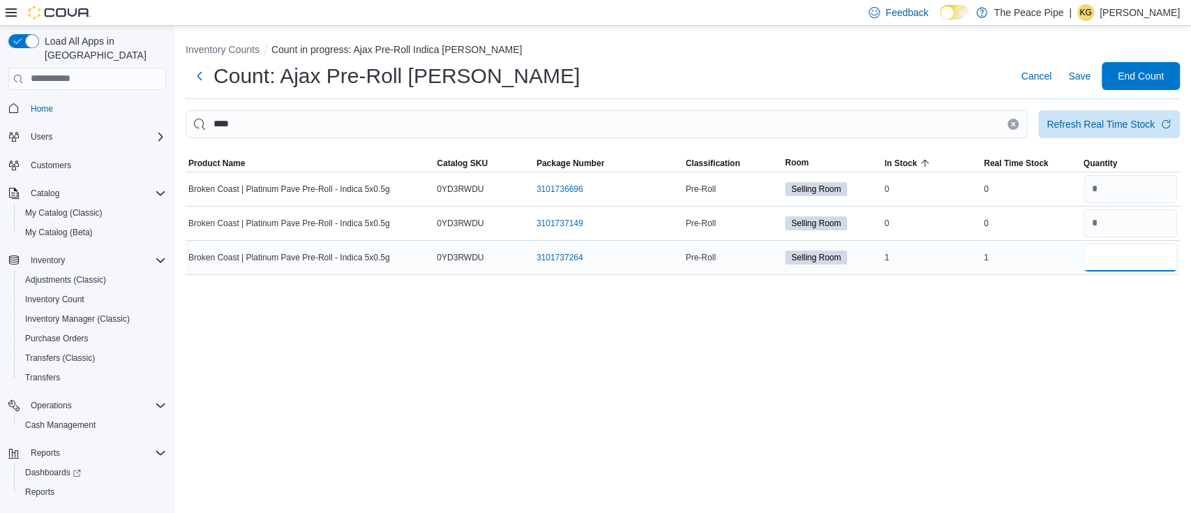
click at [1126, 255] on input "number" at bounding box center [1130, 257] width 94 height 28
click at [1070, 73] on span "Save" at bounding box center [1079, 76] width 22 height 14
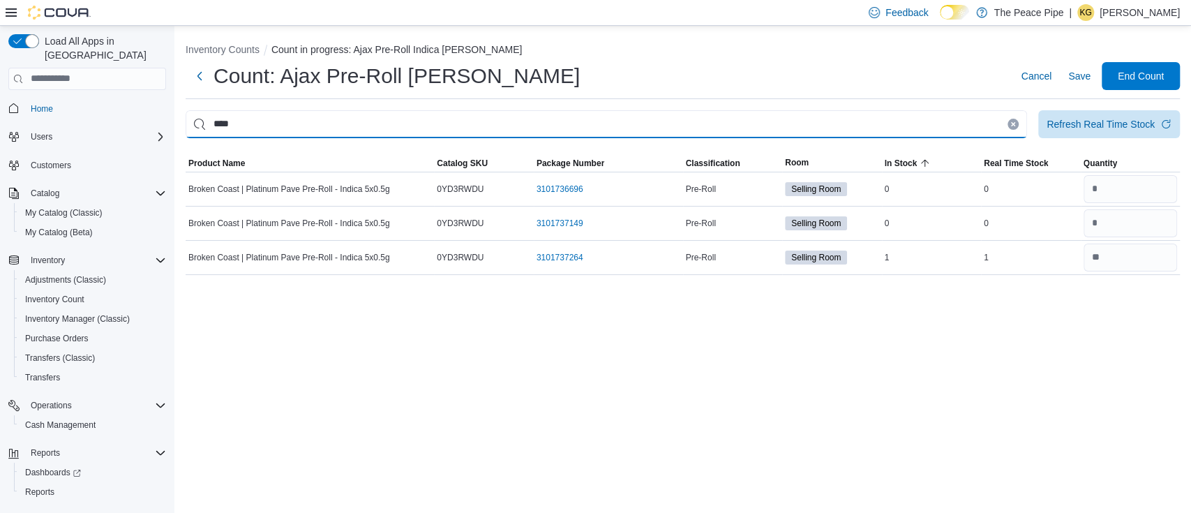
click at [867, 128] on input "****" at bounding box center [606, 124] width 841 height 28
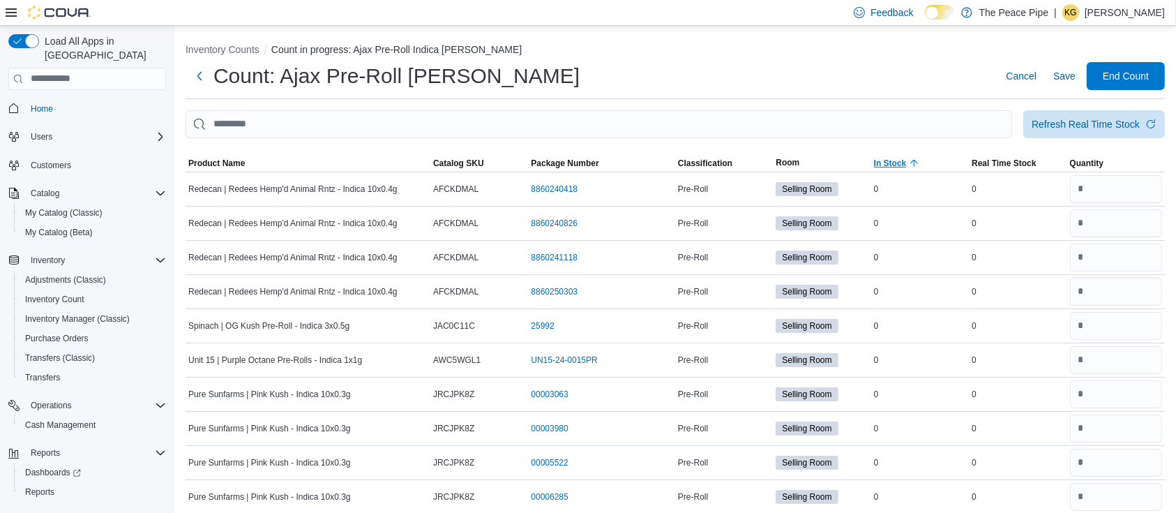
click at [919, 158] on icon "button" at bounding box center [914, 163] width 11 height 11
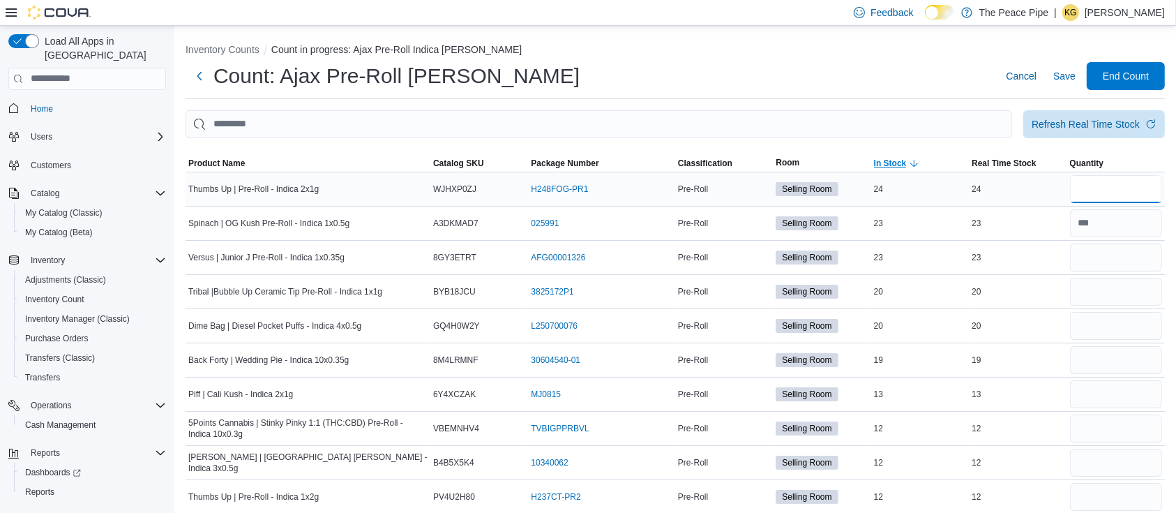
click at [1109, 188] on input "number" at bounding box center [1116, 189] width 92 height 28
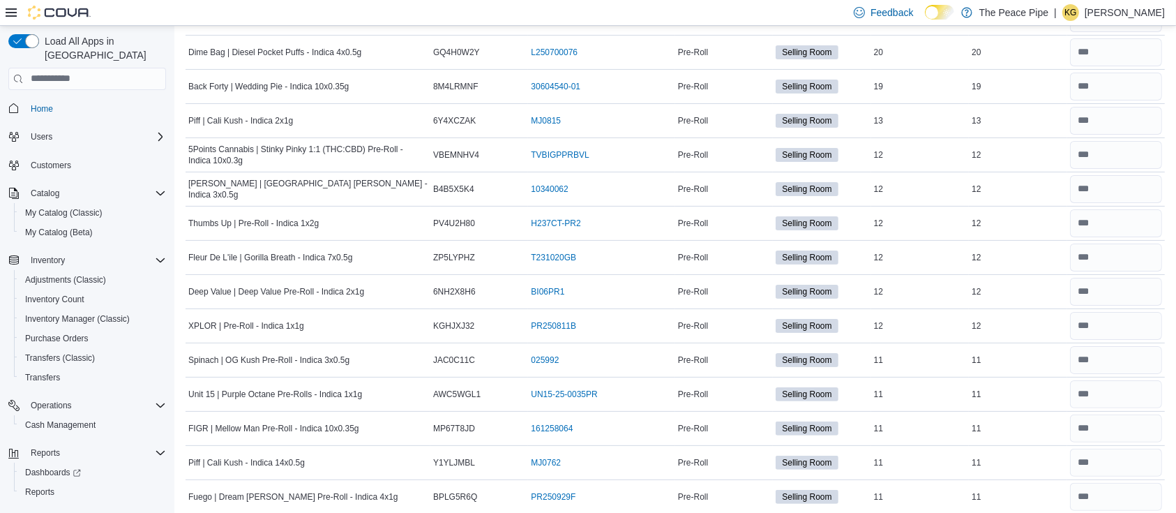
scroll to position [546, 0]
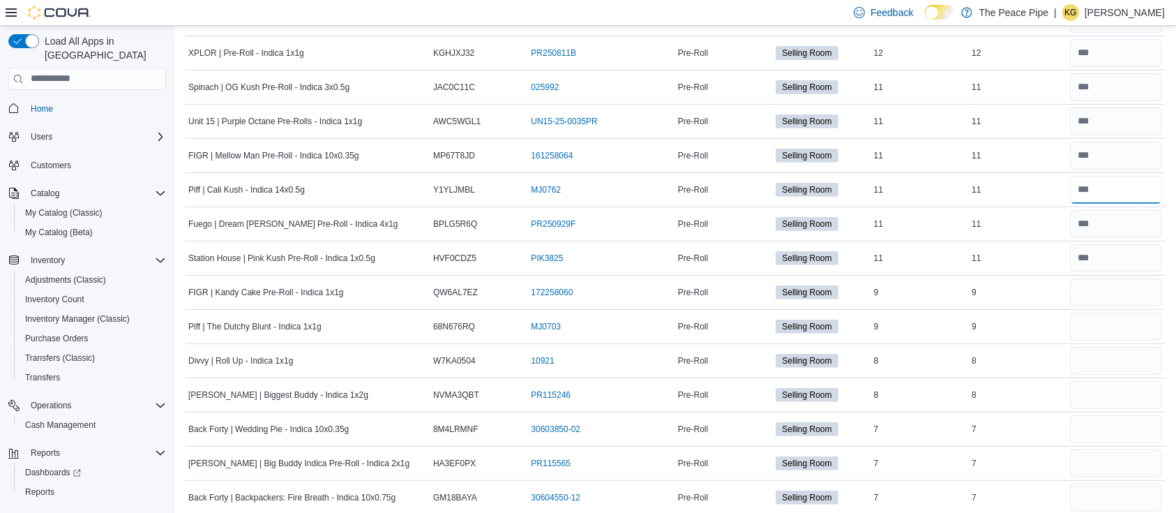
click at [1109, 188] on input "number" at bounding box center [1116, 190] width 92 height 28
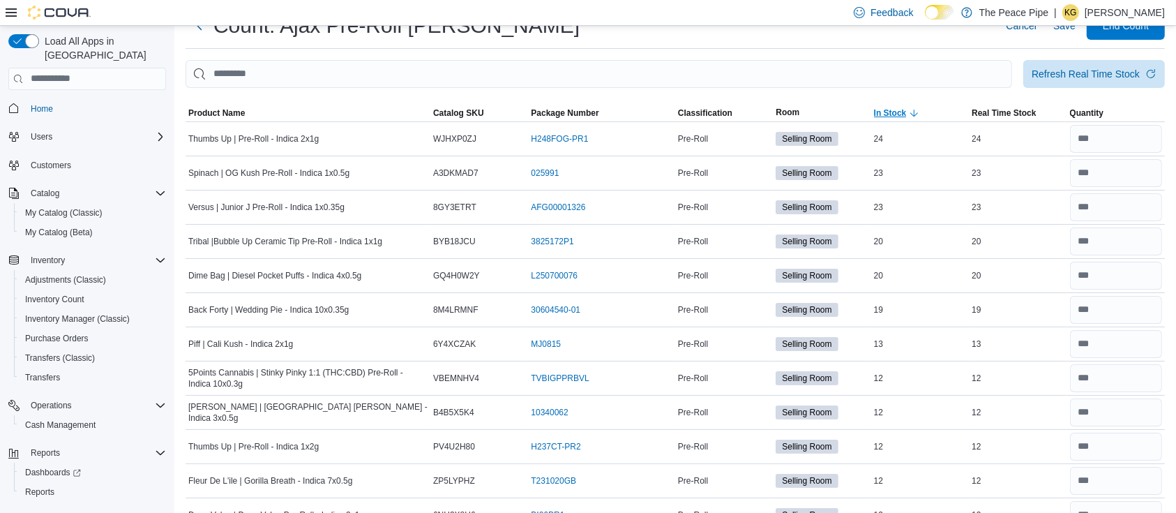
scroll to position [0, 0]
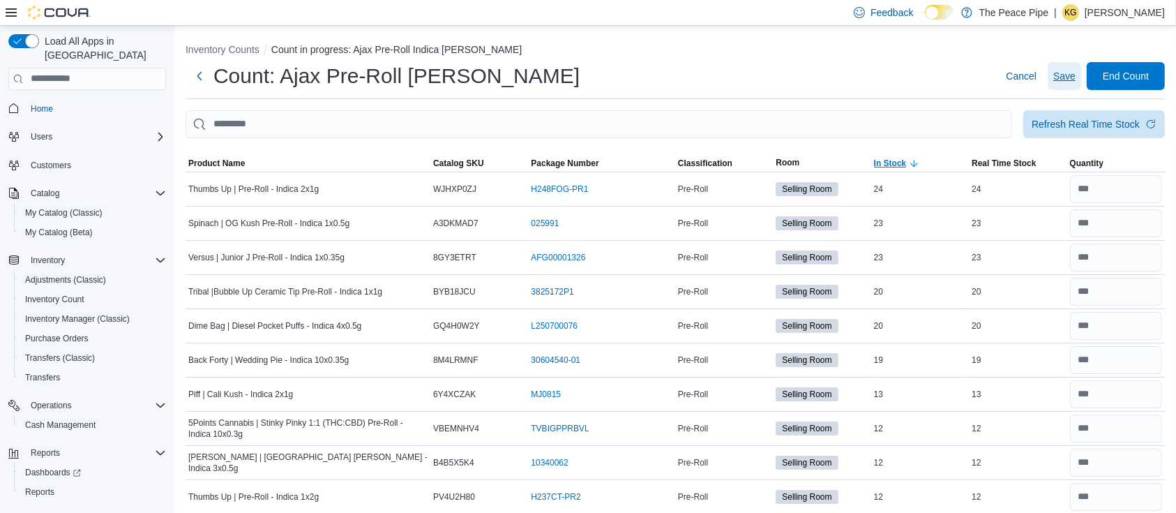
click at [1076, 75] on span "Save" at bounding box center [1064, 76] width 22 height 14
click at [1143, 188] on input "number" at bounding box center [1116, 189] width 92 height 28
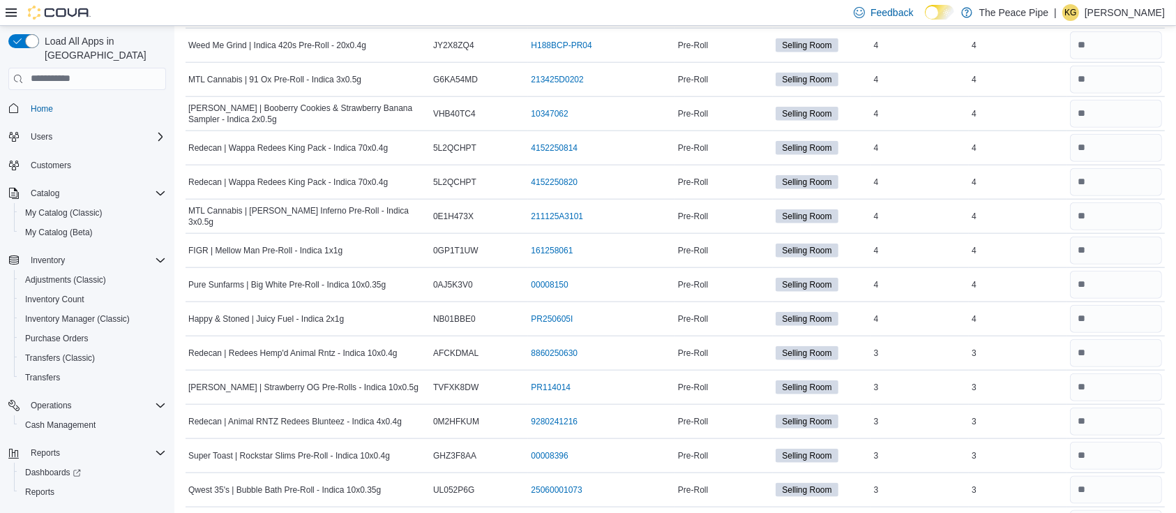
scroll to position [615, 0]
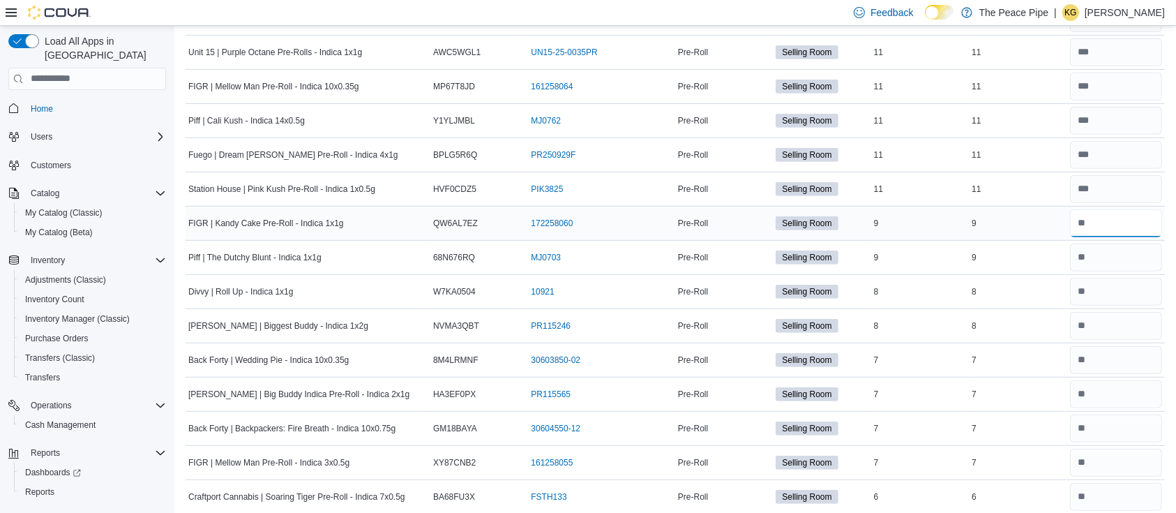
click at [1099, 226] on input "number" at bounding box center [1116, 223] width 92 height 28
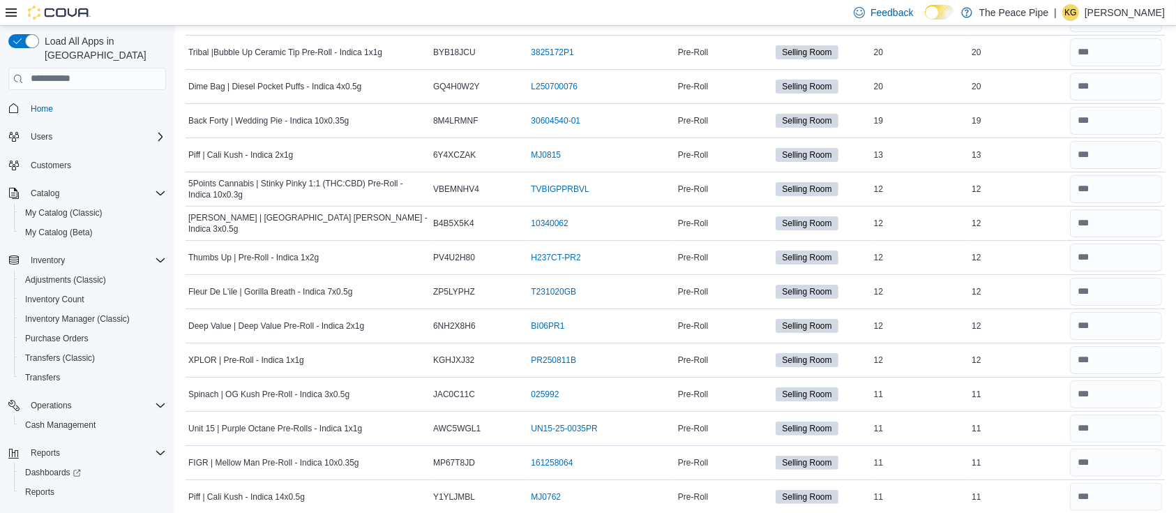
scroll to position [0, 0]
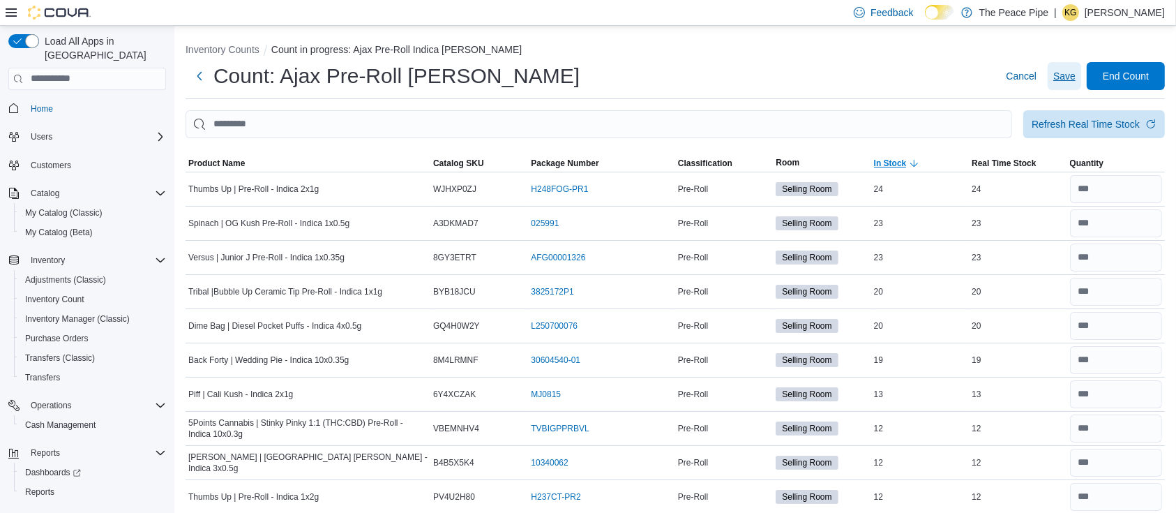
click at [1066, 77] on button "Save" at bounding box center [1064, 76] width 33 height 28
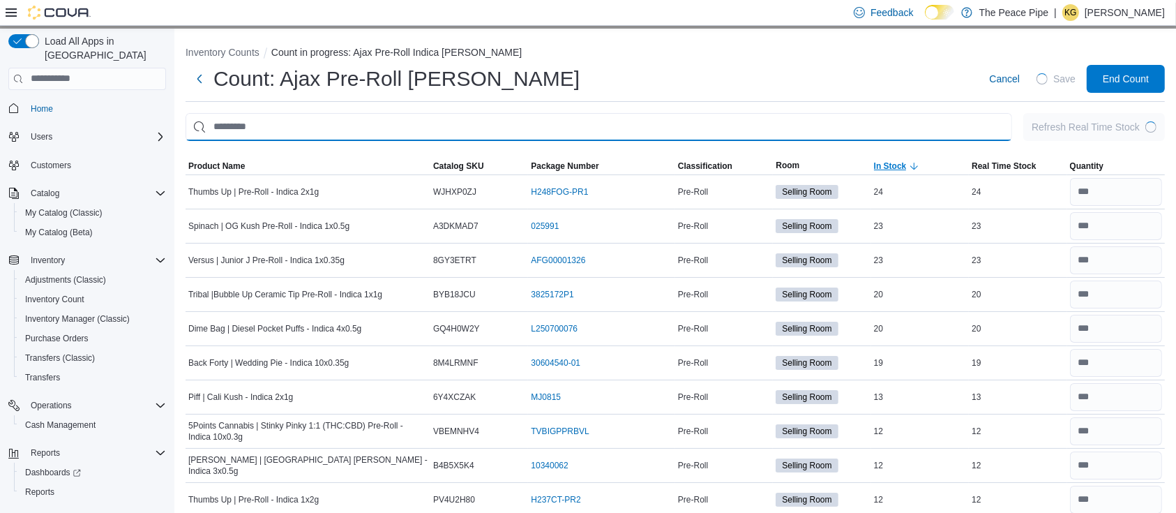
click at [848, 121] on input "This is a search bar. After typing your query, hit enter to filter the results …" at bounding box center [599, 127] width 827 height 28
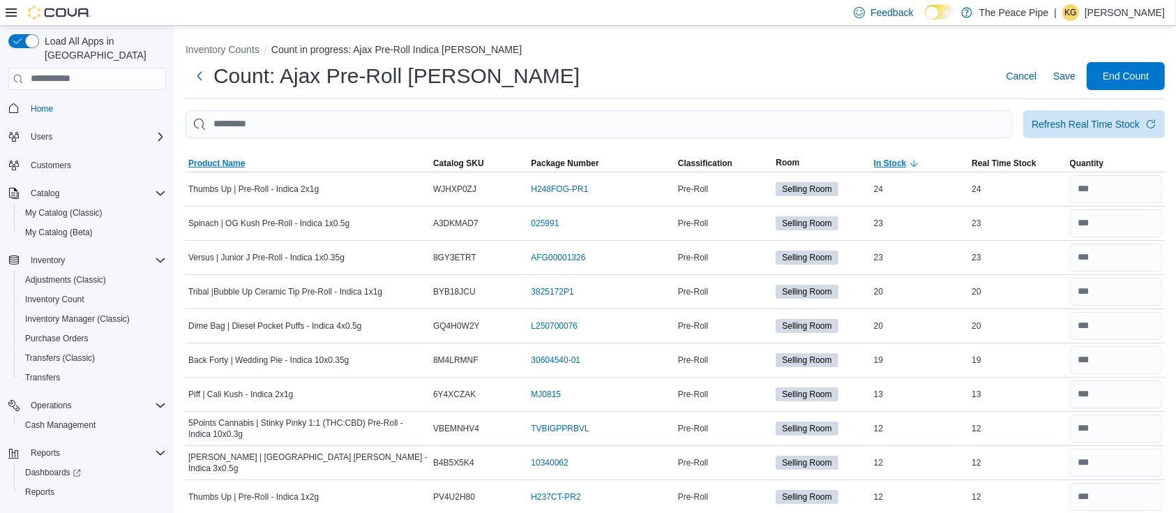
click at [253, 165] on span "Product Name" at bounding box center [308, 163] width 245 height 17
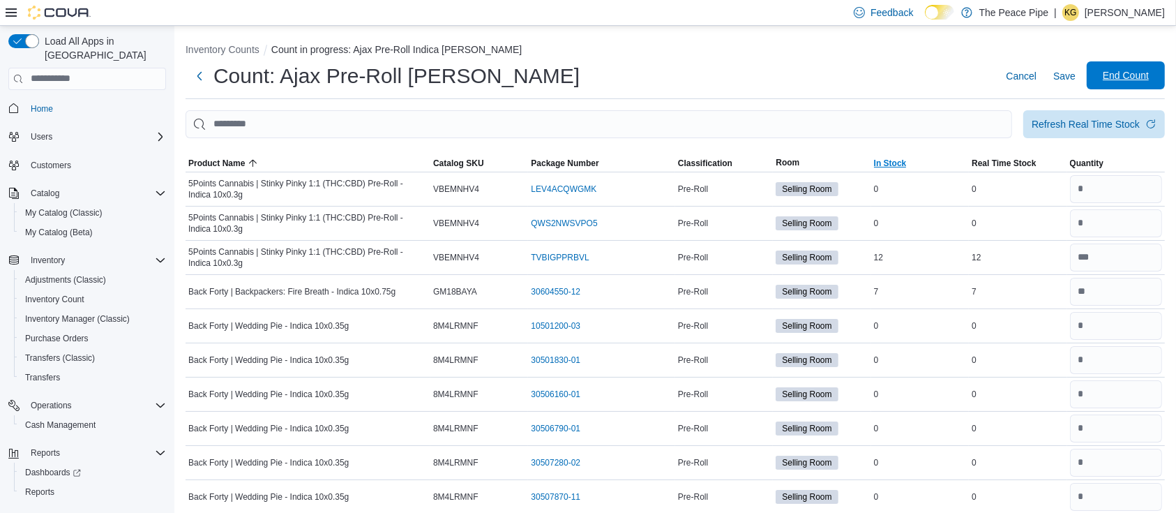
drag, startPoint x: 1133, startPoint y: 73, endPoint x: 1147, endPoint y: 75, distance: 14.9
click at [1147, 75] on span "End Count" at bounding box center [1126, 75] width 46 height 14
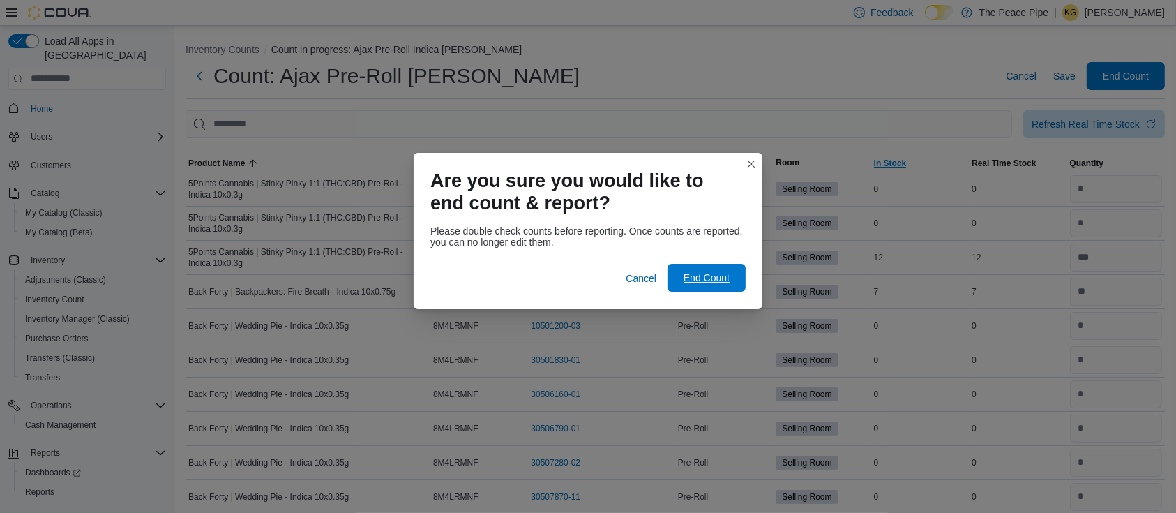
click at [721, 273] on span "End Count" at bounding box center [707, 278] width 46 height 14
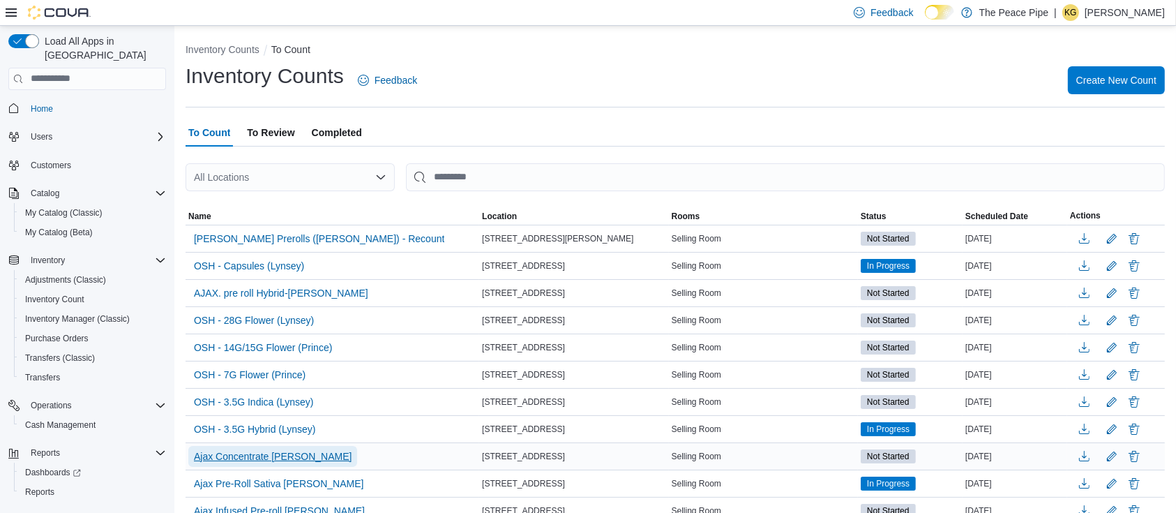
click at [230, 459] on span "Ajax Concentrate [PERSON_NAME]" at bounding box center [273, 456] width 158 height 14
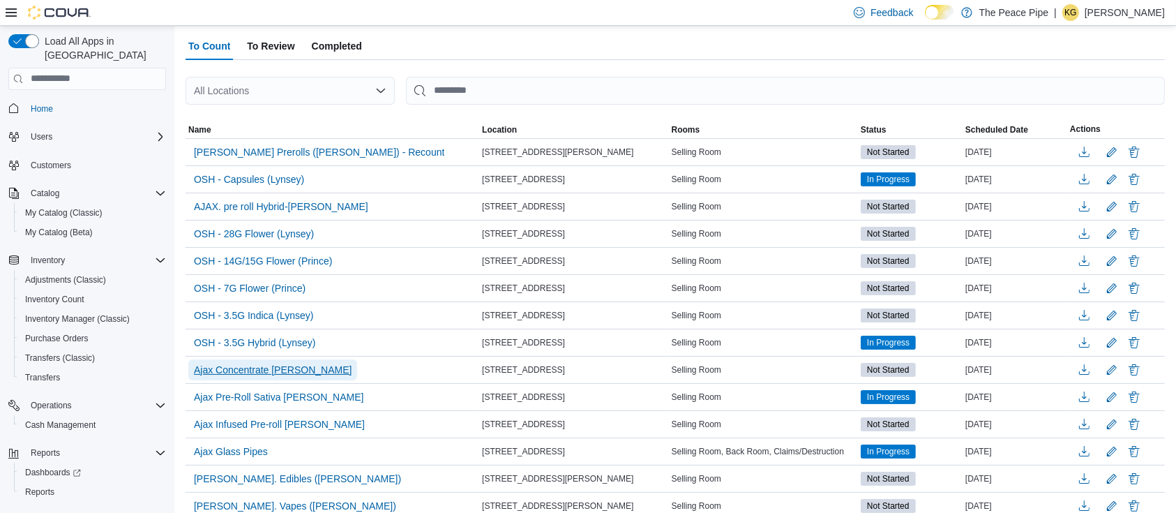
scroll to position [89, 0]
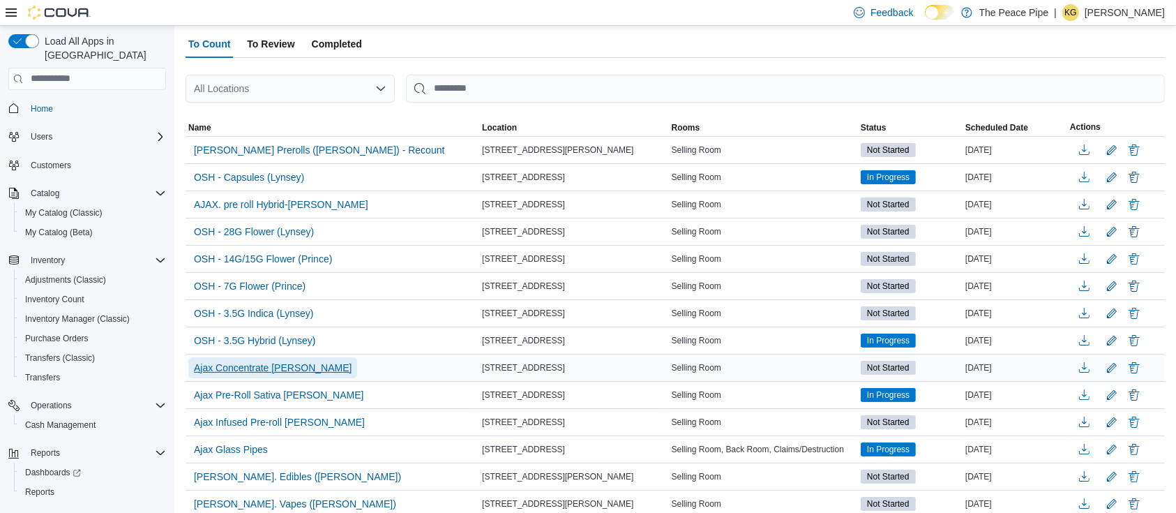
click at [266, 368] on span "Ajax Concentrate [PERSON_NAME]" at bounding box center [273, 368] width 158 height 14
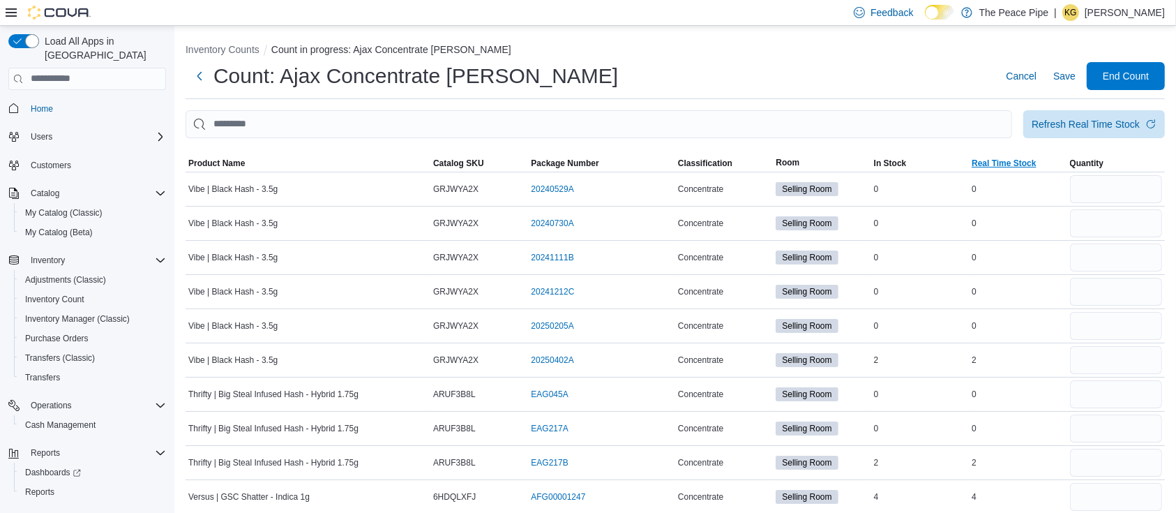
click at [1011, 166] on span "Real Time Stock" at bounding box center [1004, 163] width 64 height 11
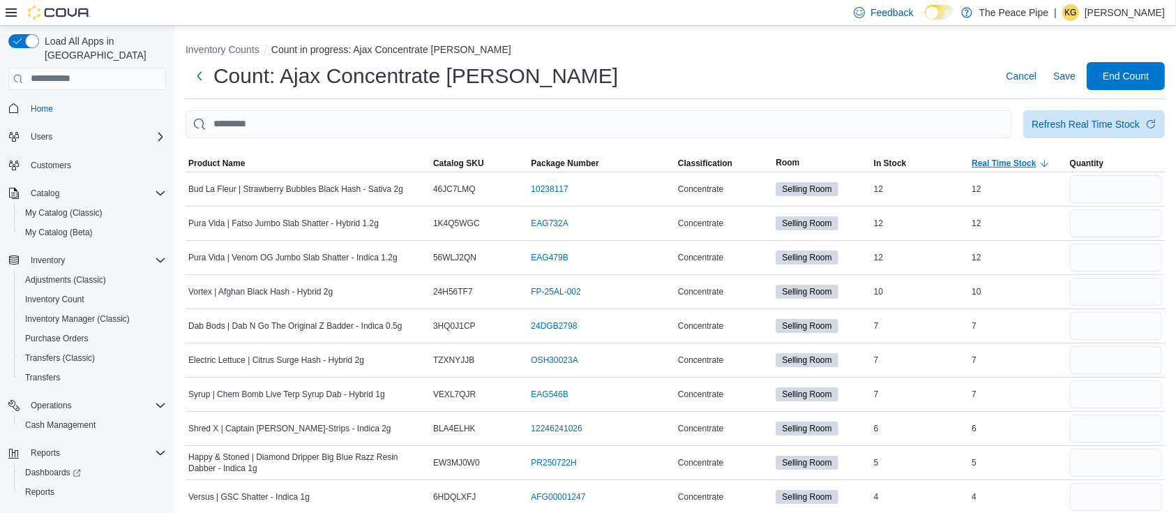
click at [1011, 166] on span "Real Time Stock" at bounding box center [1004, 163] width 64 height 11
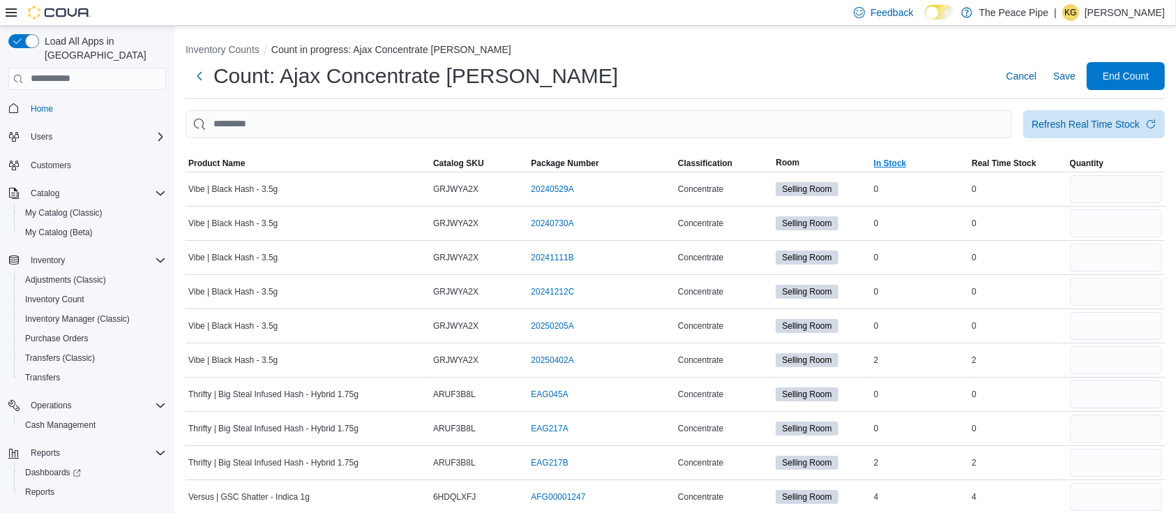
click at [924, 163] on span "In Stock" at bounding box center [920, 163] width 98 height 17
click at [1103, 190] on input "number" at bounding box center [1116, 189] width 92 height 28
click at [1075, 80] on span "Save" at bounding box center [1064, 76] width 22 height 14
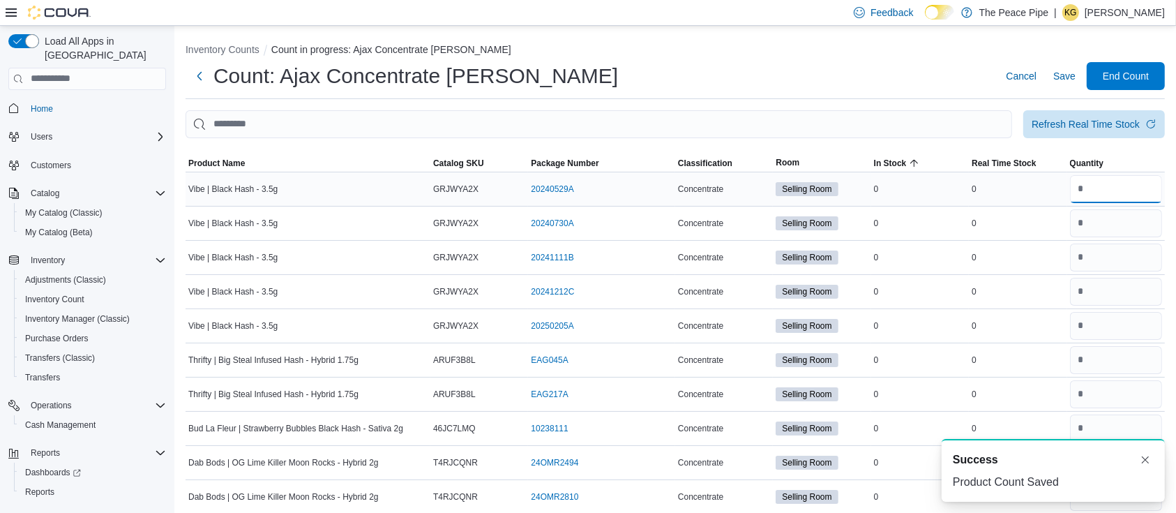
click at [1122, 186] on input "number" at bounding box center [1116, 189] width 92 height 28
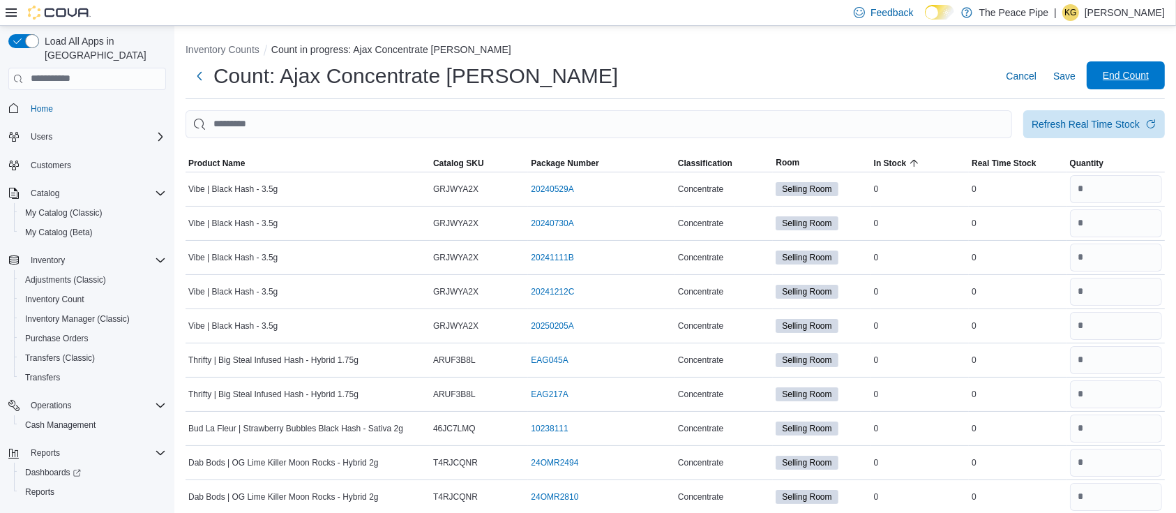
click at [1140, 72] on span "End Count" at bounding box center [1126, 75] width 46 height 14
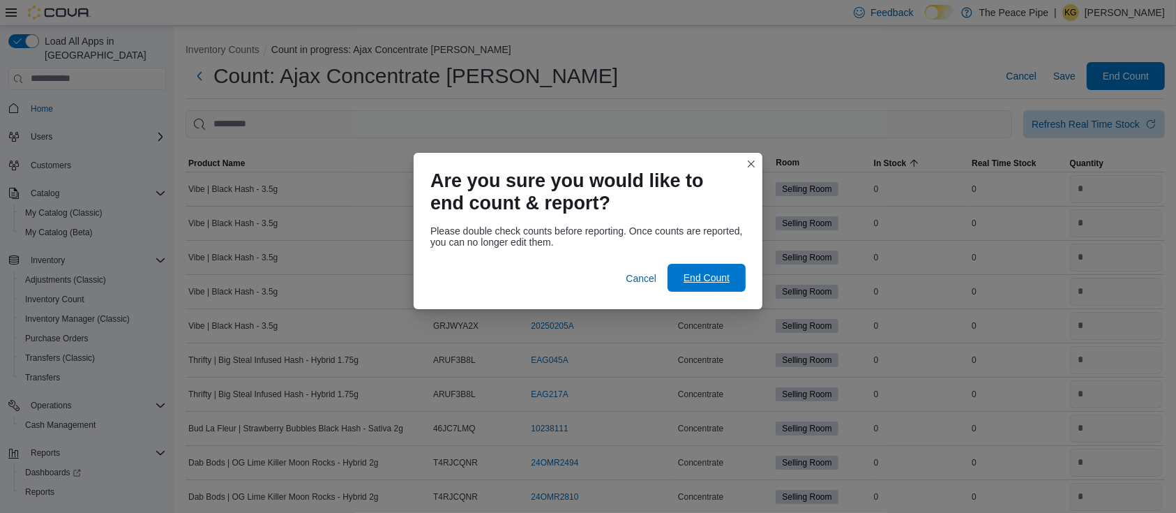
click at [721, 271] on span "End Count" at bounding box center [707, 278] width 46 height 14
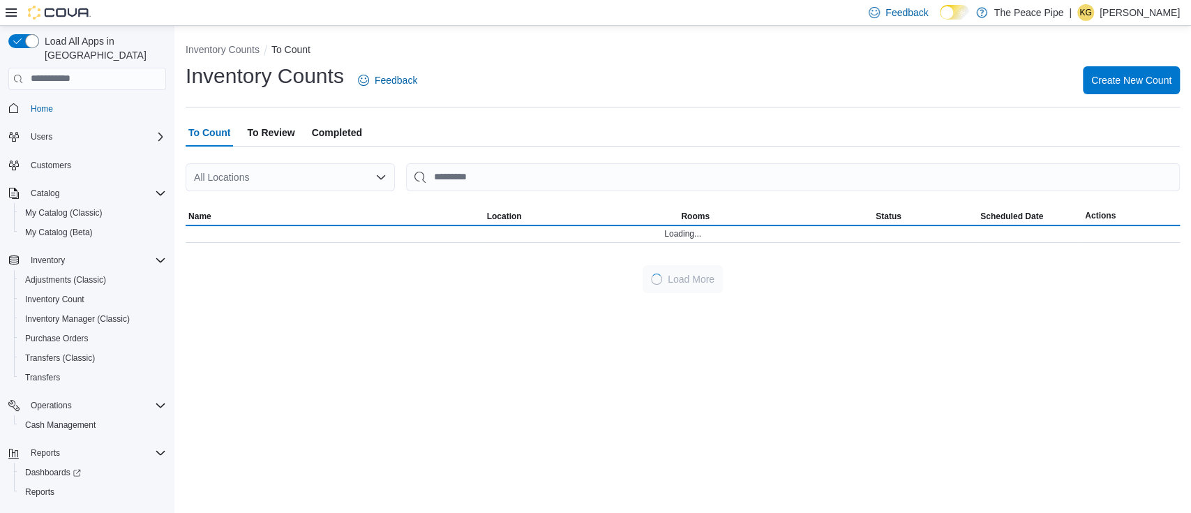
click at [454, 76] on div "Inventory Counts Feedback Create New Count" at bounding box center [683, 80] width 994 height 36
click at [627, 87] on div "Inventory Counts To Count Inventory Counts Feedback Create New Count To Count T…" at bounding box center [682, 165] width 1016 height 278
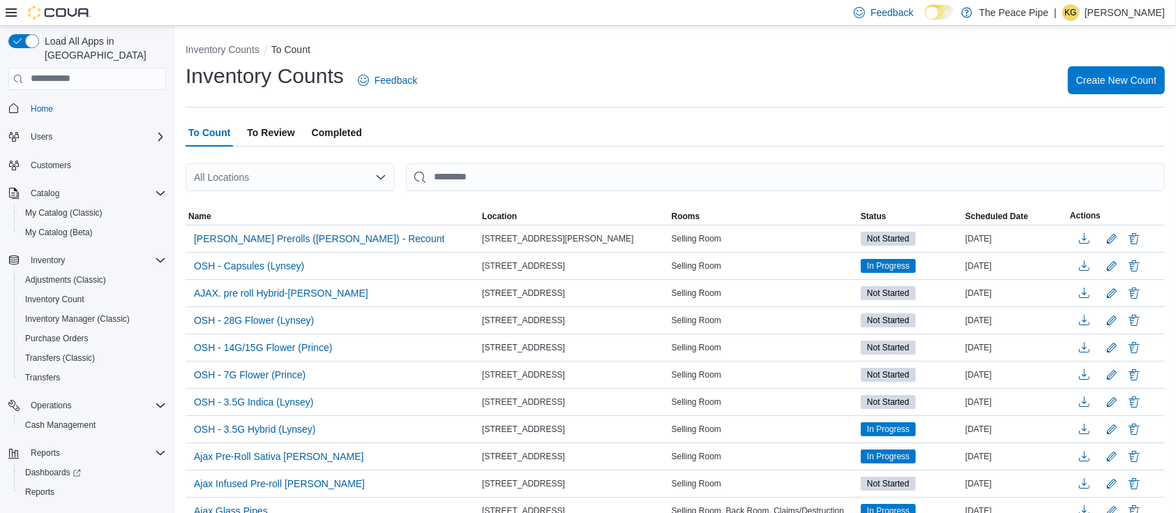
click at [268, 128] on span "To Review" at bounding box center [270, 133] width 47 height 28
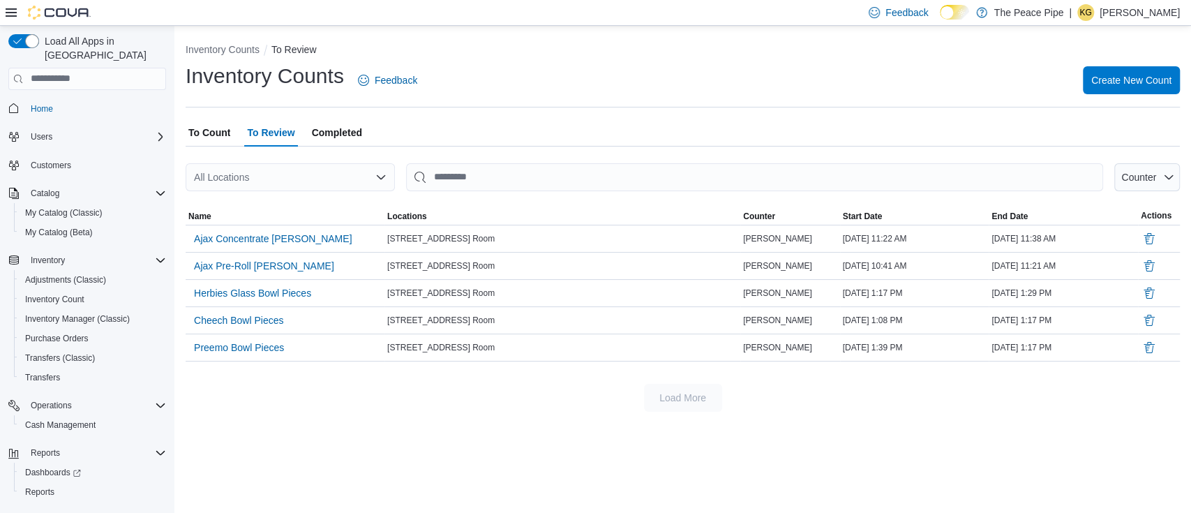
click at [216, 128] on span "To Count" at bounding box center [209, 133] width 42 height 28
